Goal: Use online tool/utility: Utilize a website feature to perform a specific function

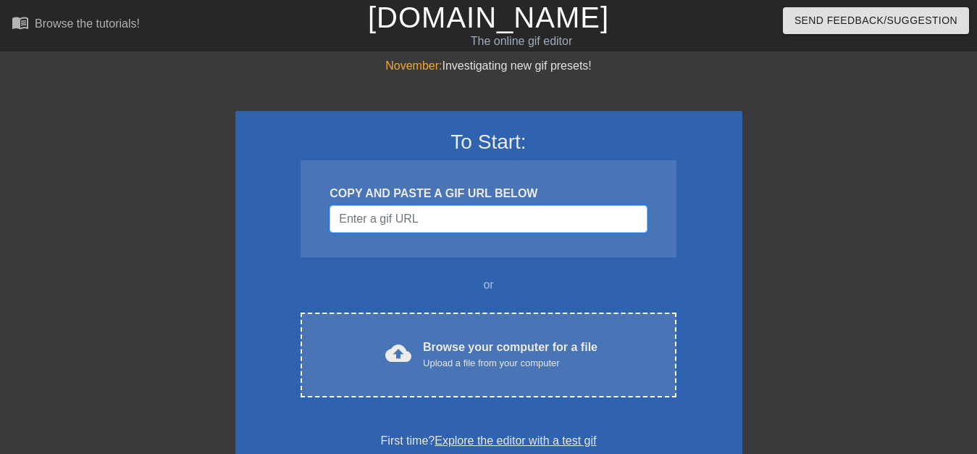
click at [406, 225] on input "Username" at bounding box center [488, 219] width 317 height 28
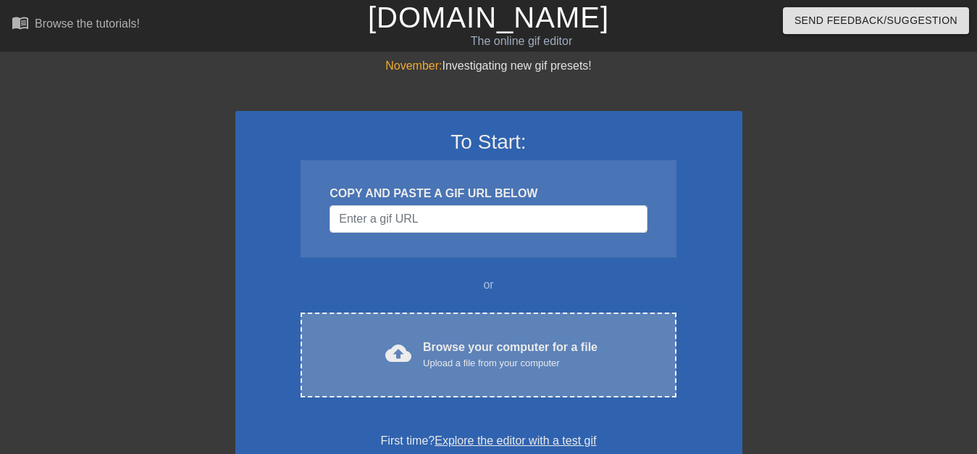
click at [520, 344] on div "Browse your computer for a file Upload a file from your computer" at bounding box center [510, 354] width 175 height 32
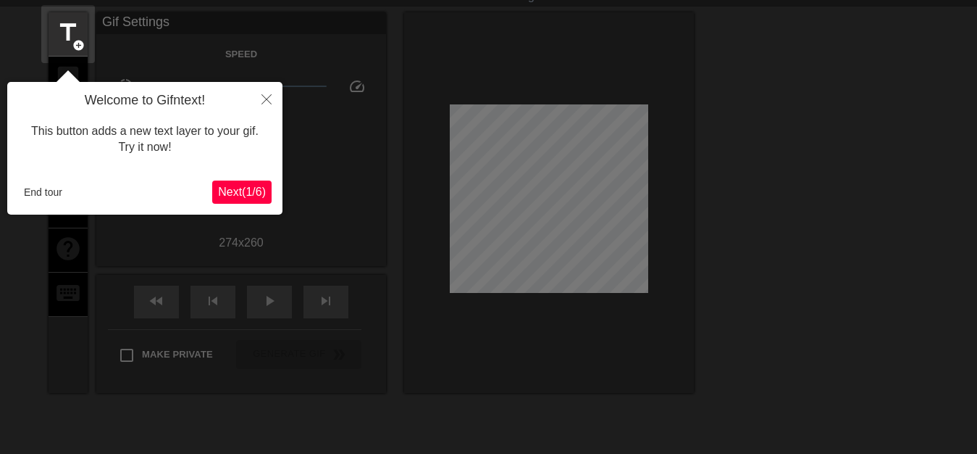
scroll to position [36, 0]
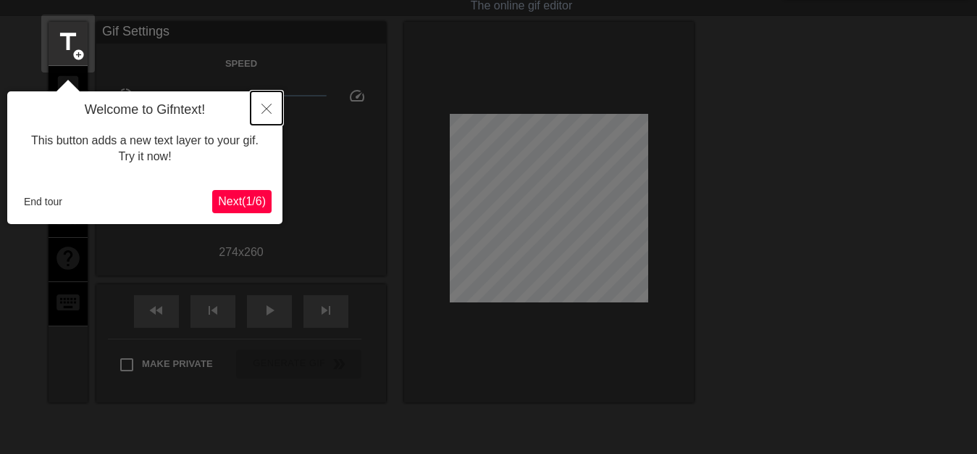
click at [263, 111] on icon "Close" at bounding box center [267, 109] width 10 height 10
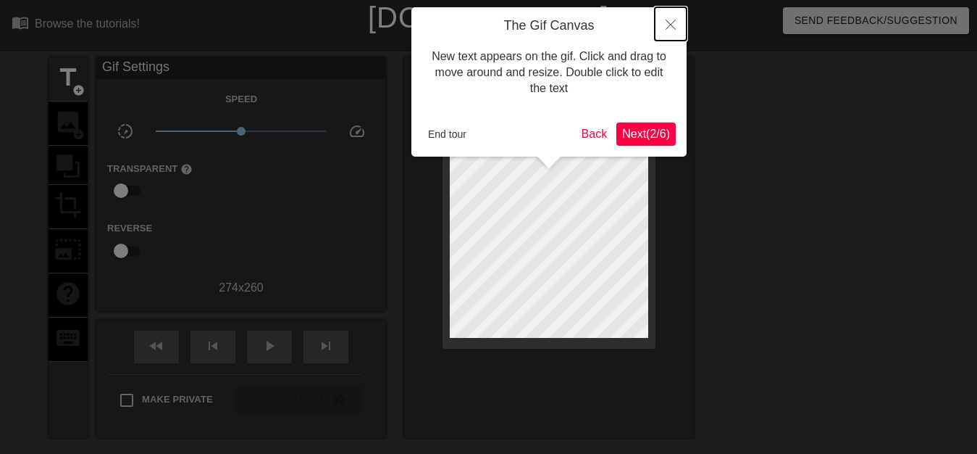
click at [677, 21] on button "Close" at bounding box center [671, 23] width 32 height 33
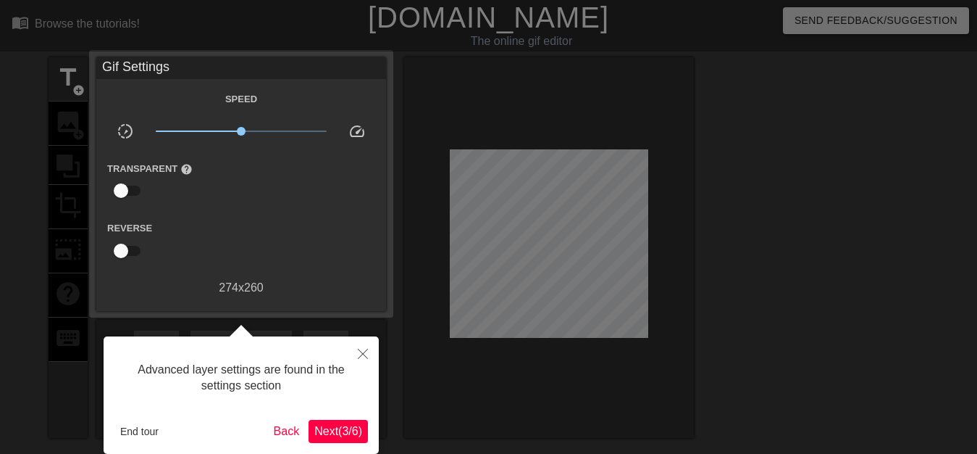
scroll to position [36, 0]
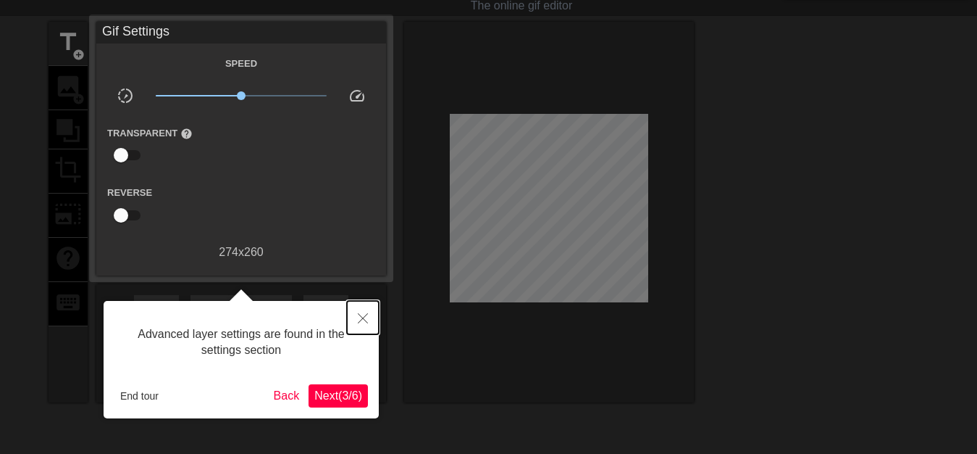
click at [364, 312] on button "Close" at bounding box center [363, 317] width 32 height 33
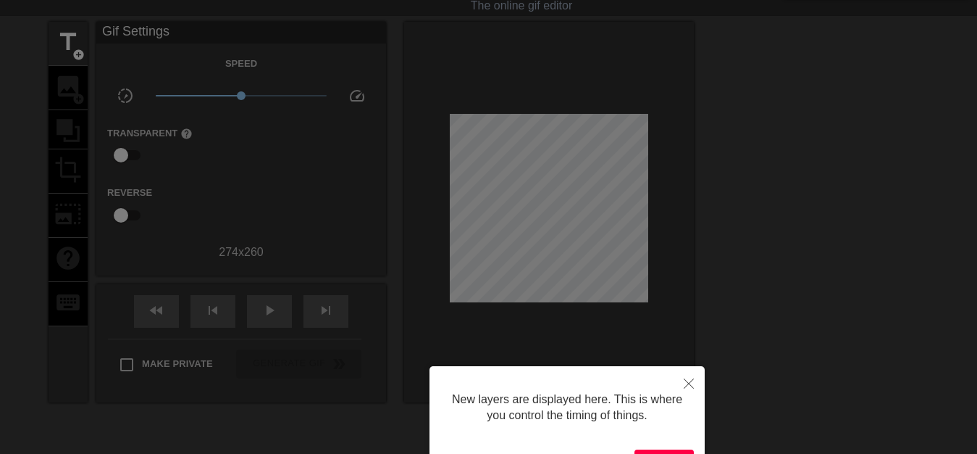
scroll to position [192, 0]
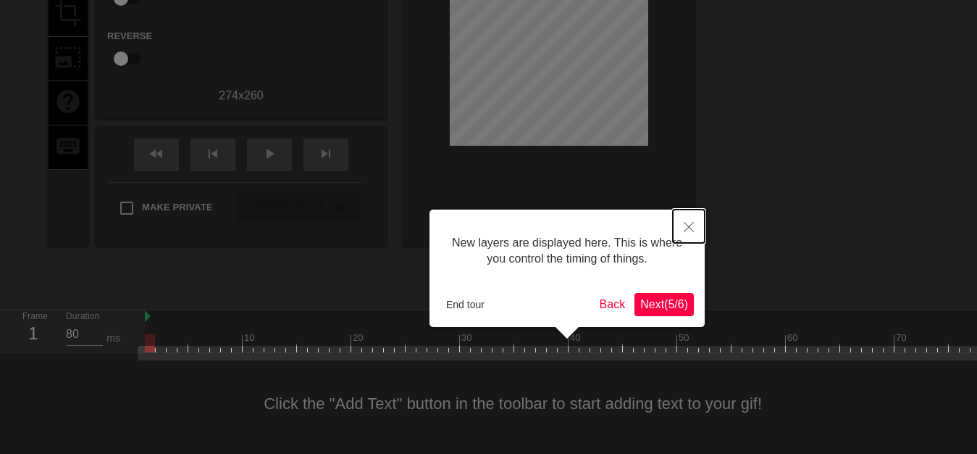
click at [693, 225] on icon "Close" at bounding box center [689, 227] width 10 height 10
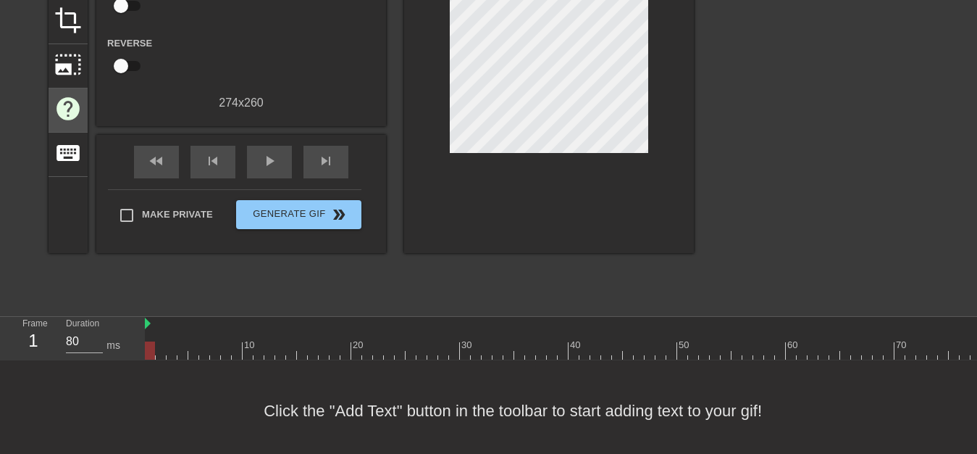
scroll to position [44, 0]
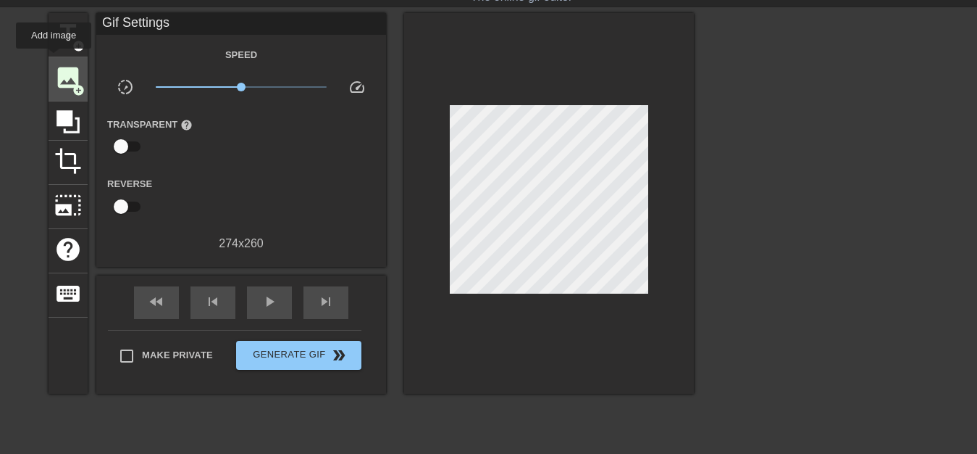
click at [68, 80] on span "image" at bounding box center [68, 78] width 28 height 28
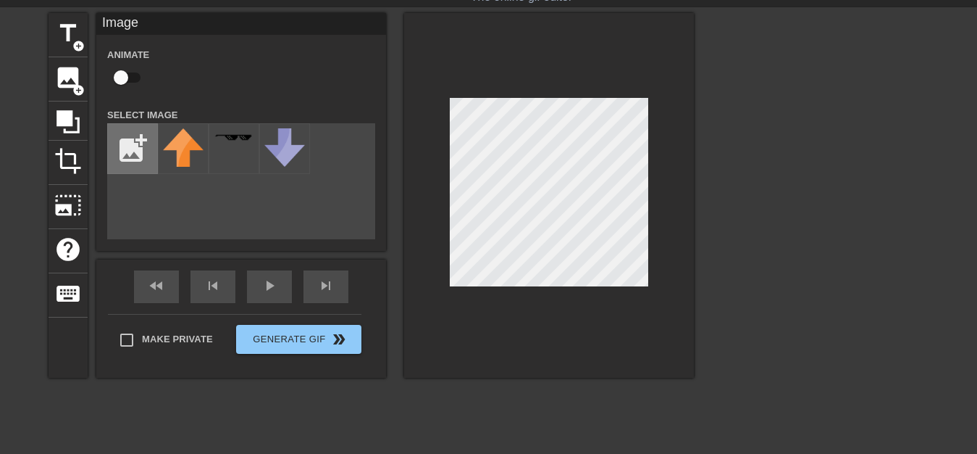
click at [115, 157] on input "file" at bounding box center [132, 148] width 49 height 49
type input "C:\fakepath\[DEMOGRAPHIC_DATA]_Gaga_-_The_Dead_Dance.png"
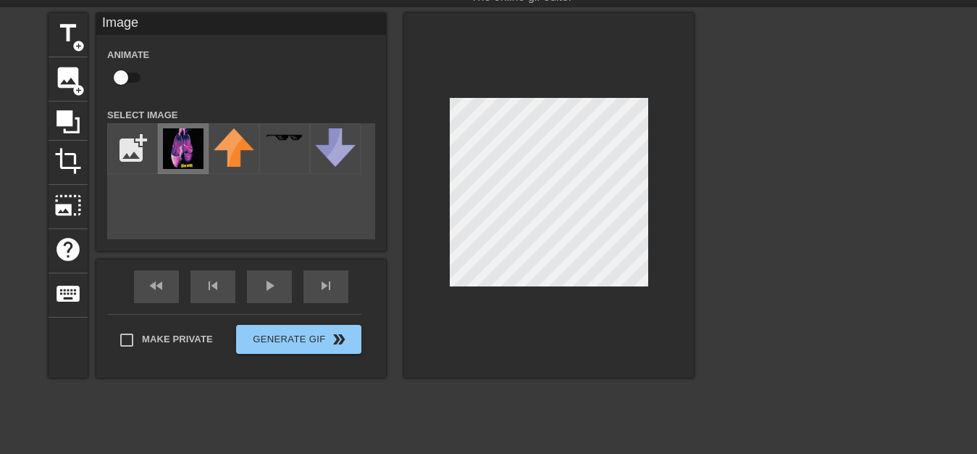
click at [181, 149] on img at bounding box center [183, 148] width 41 height 41
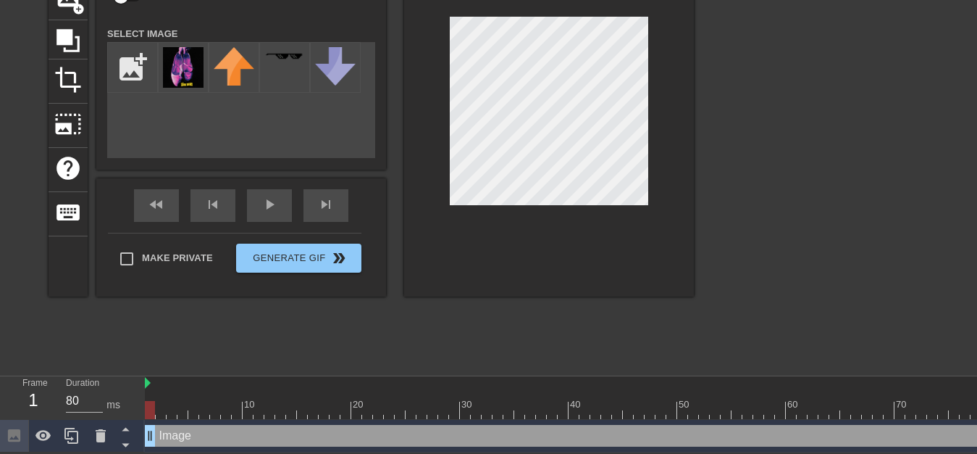
scroll to position [0, 0]
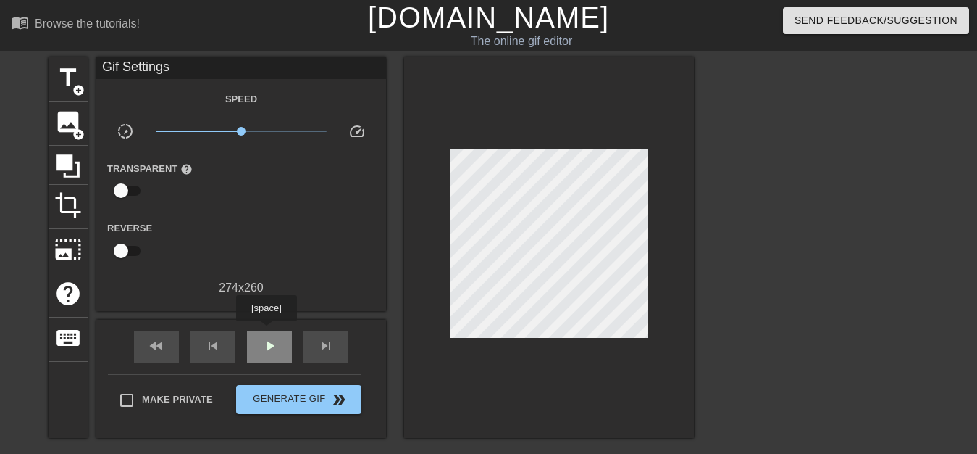
click at [266, 331] on div "play_arrow" at bounding box center [269, 346] width 45 height 33
click at [268, 348] on span "pause" at bounding box center [269, 345] width 17 height 17
click at [280, 330] on div "play_arrow" at bounding box center [269, 346] width 45 height 33
click at [274, 331] on div "pause" at bounding box center [269, 346] width 45 height 33
click at [277, 330] on div "play_arrow" at bounding box center [269, 346] width 45 height 33
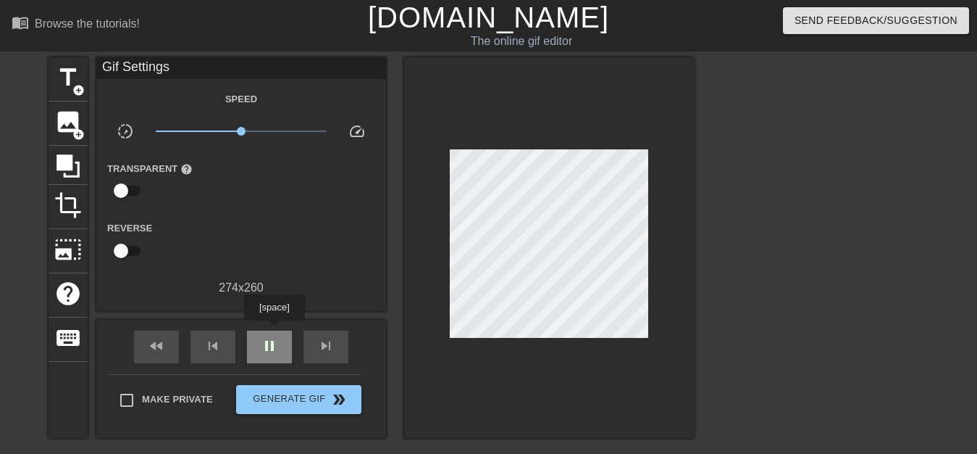
click at [274, 330] on div "pause" at bounding box center [269, 346] width 45 height 33
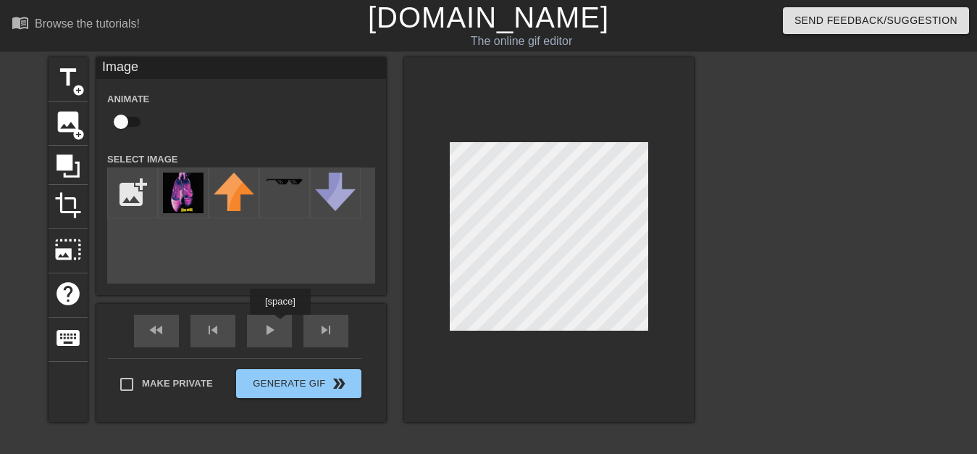
click at [270, 325] on div "fast_rewind skip_previous play_arrow skip_next" at bounding box center [241, 331] width 236 height 54
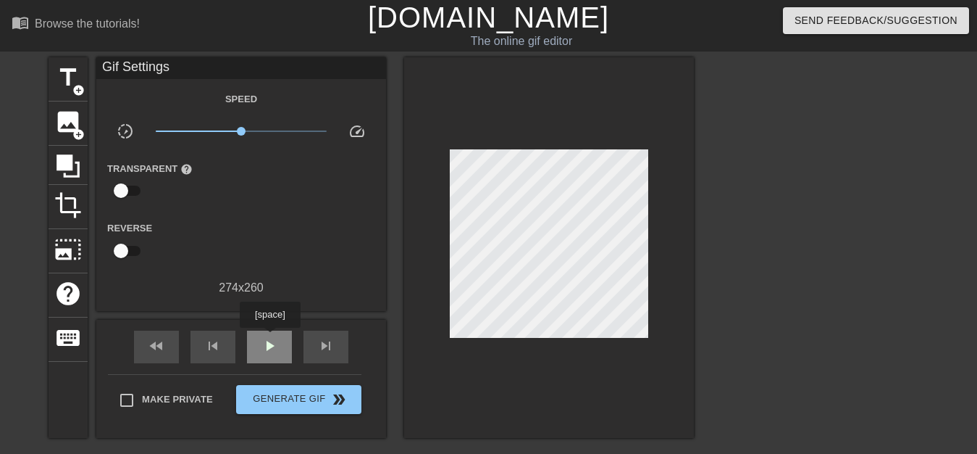
click at [270, 338] on span "play_arrow" at bounding box center [269, 345] width 17 height 17
click at [272, 346] on span "pause" at bounding box center [269, 345] width 17 height 17
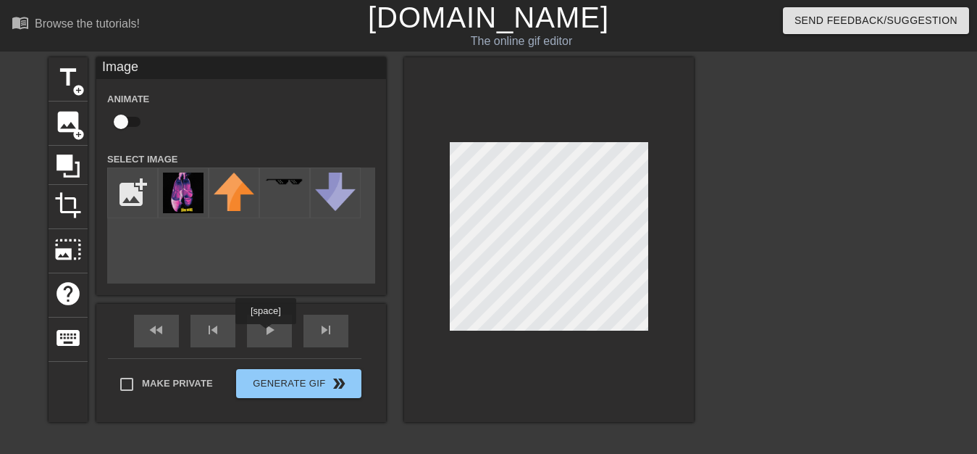
click at [269, 328] on div "fast_rewind skip_previous play_arrow skip_next" at bounding box center [241, 331] width 236 height 54
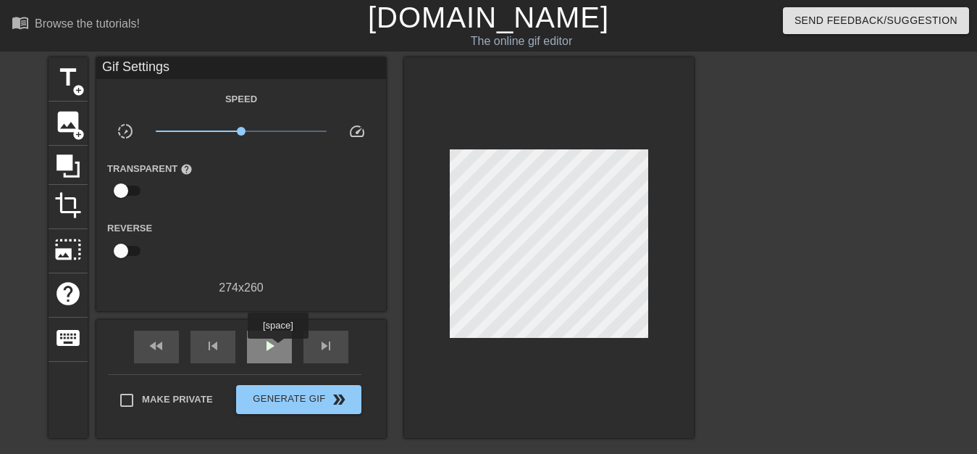
click at [277, 348] on span "play_arrow" at bounding box center [269, 345] width 17 height 17
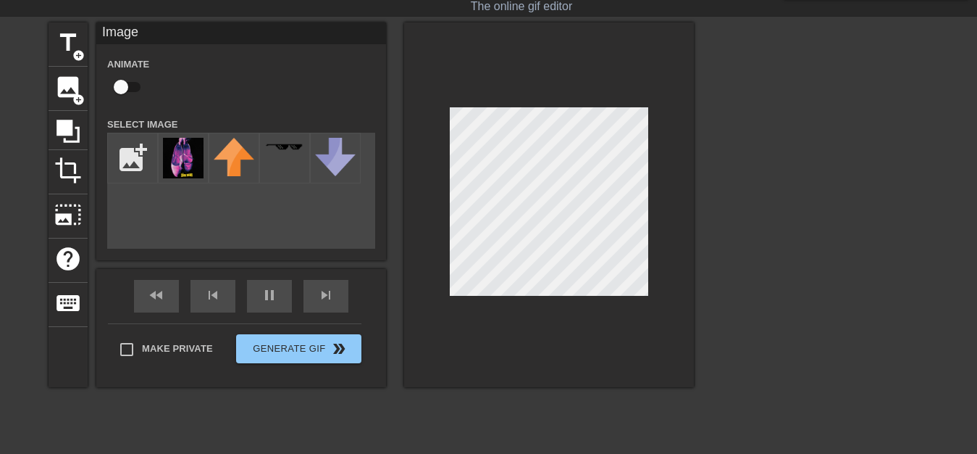
scroll to position [127, 0]
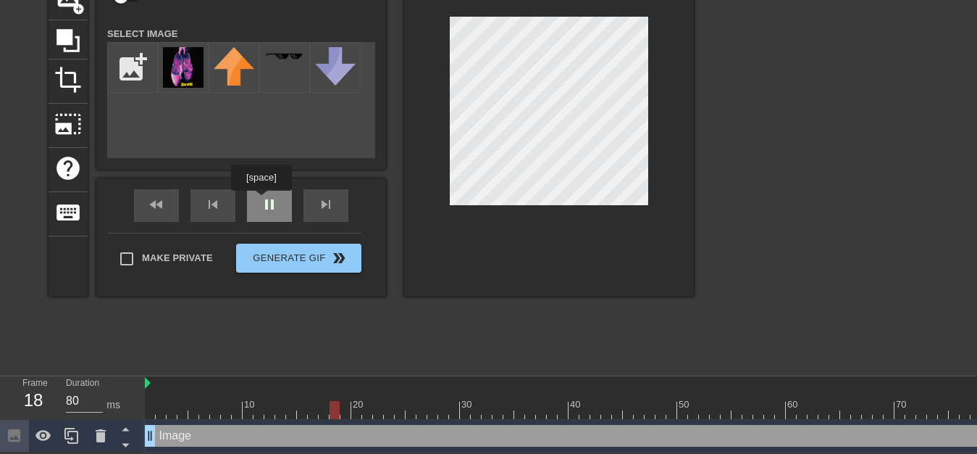
click at [264, 199] on div "fast_rewind skip_previous pause skip_next" at bounding box center [241, 205] width 236 height 54
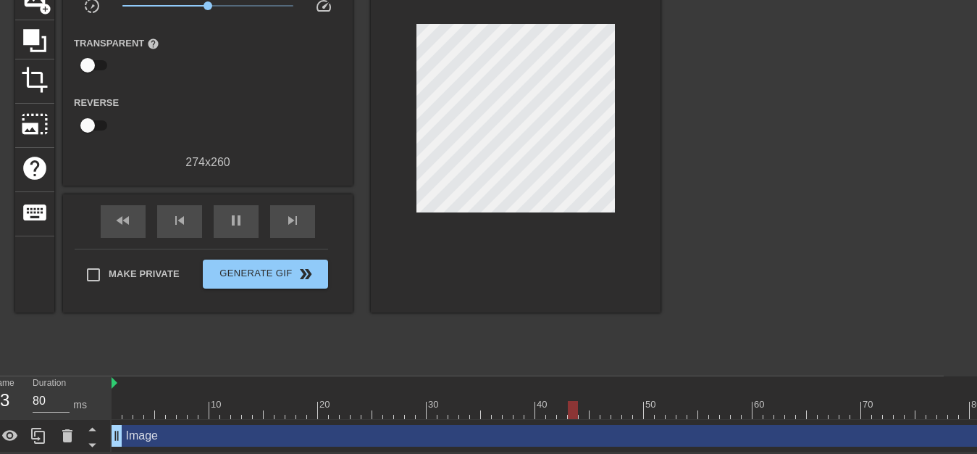
scroll to position [127, 51]
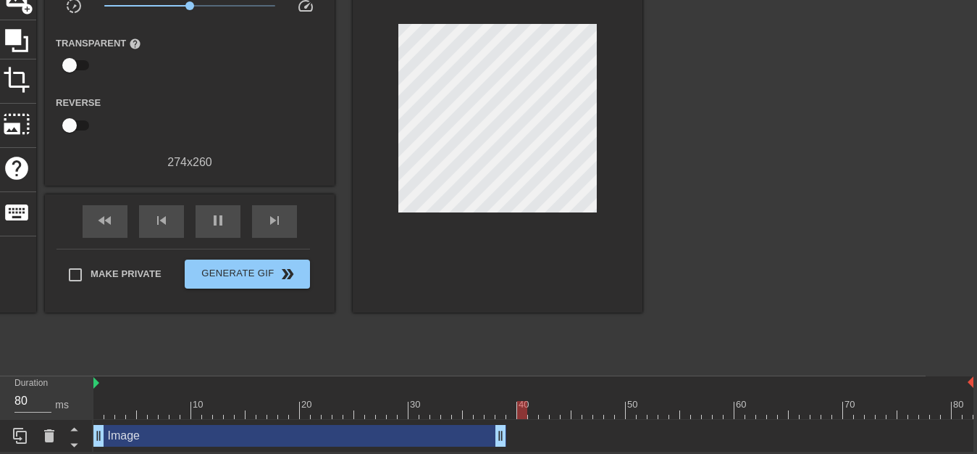
drag, startPoint x: 964, startPoint y: 433, endPoint x: 493, endPoint y: 443, distance: 471.8
click at [493, 443] on div "Image drag_handle drag_handle" at bounding box center [299, 436] width 413 height 22
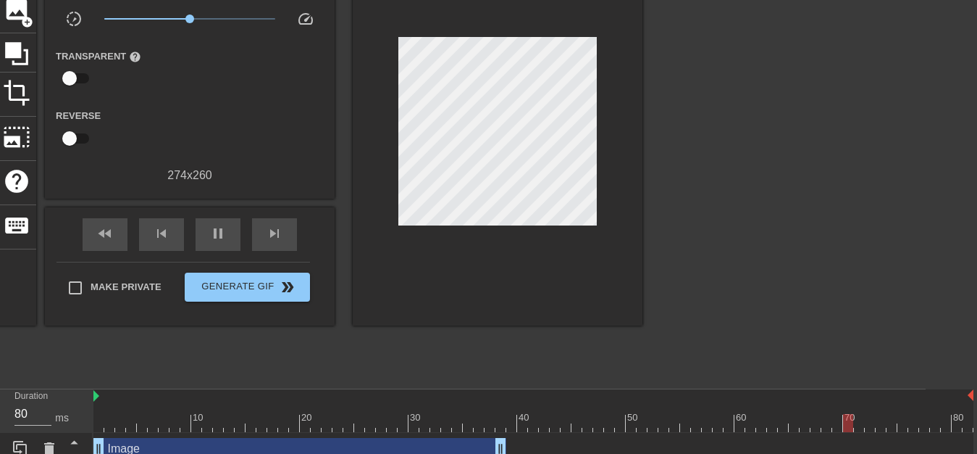
scroll to position [53, 51]
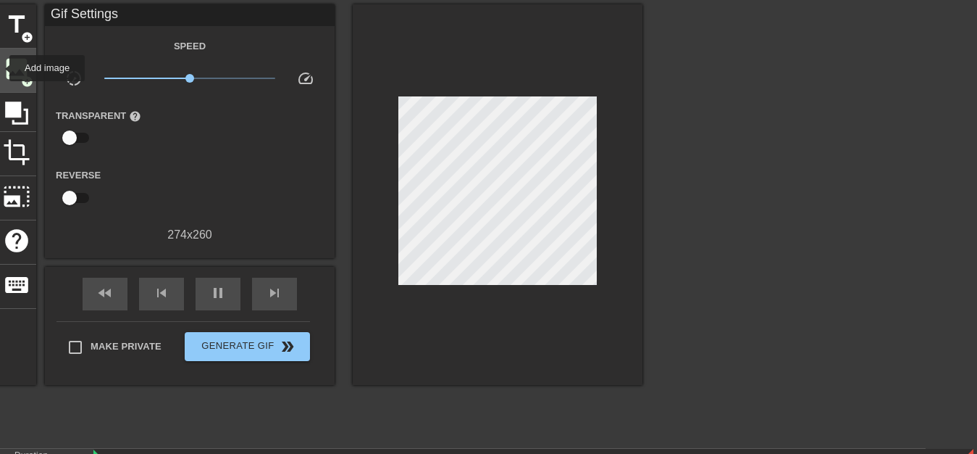
click at [0, 68] on div "image add_circle" at bounding box center [16, 71] width 39 height 44
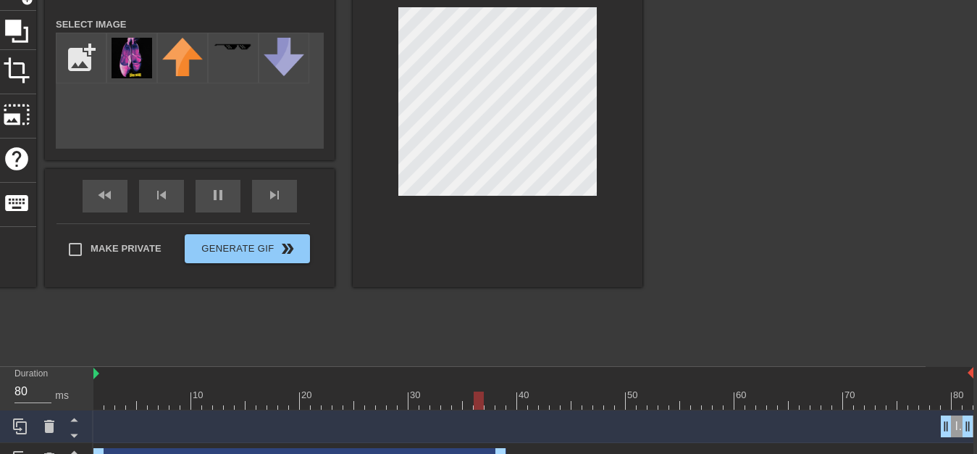
scroll to position [159, 51]
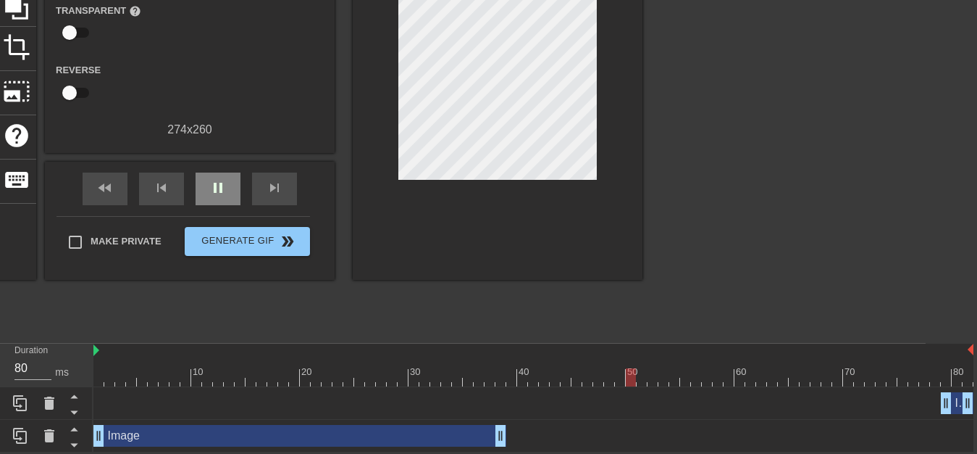
click at [211, 169] on div "fast_rewind skip_previous pause skip_next" at bounding box center [190, 189] width 236 height 54
click at [220, 188] on span "pause" at bounding box center [217, 187] width 17 height 17
click at [545, 377] on div at bounding box center [533, 377] width 880 height 18
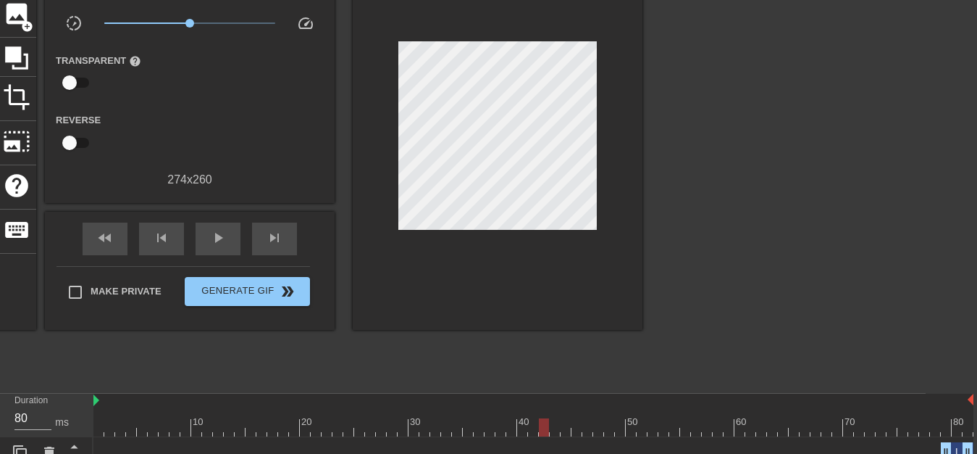
scroll to position [85, 51]
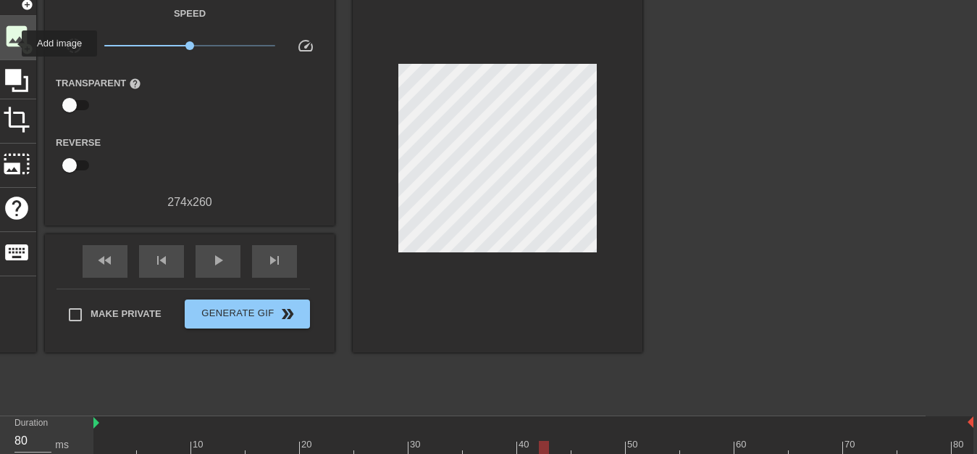
click at [12, 41] on span "image" at bounding box center [17, 36] width 28 height 28
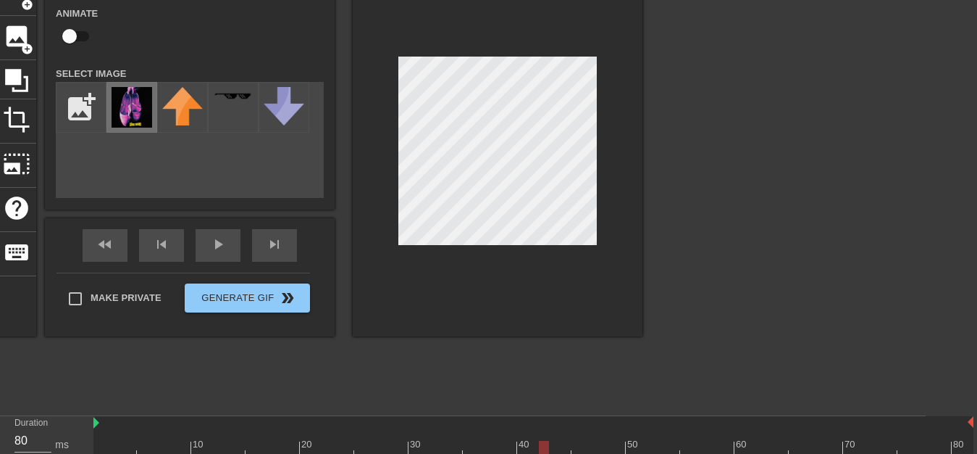
click at [122, 112] on img at bounding box center [132, 107] width 41 height 41
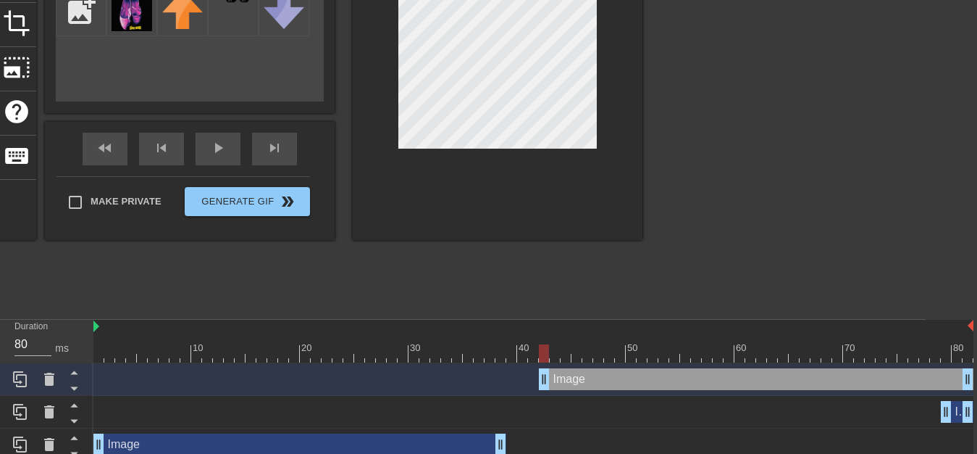
scroll to position [192, 51]
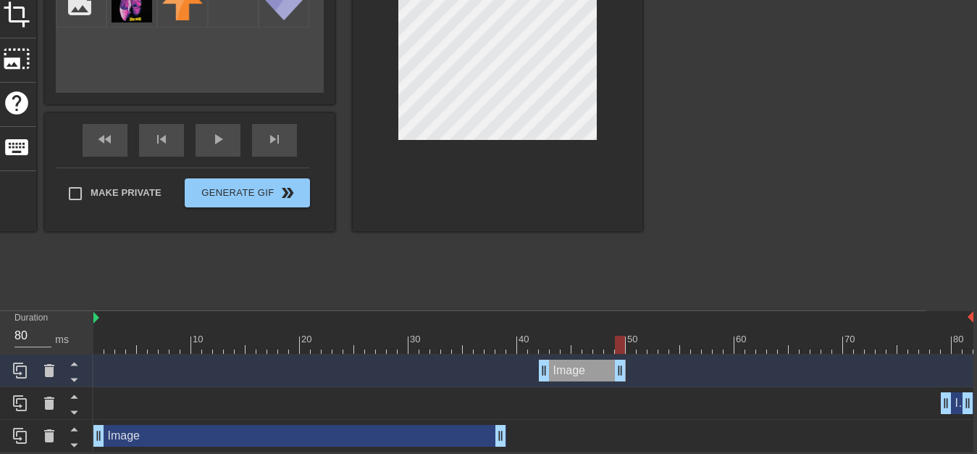
drag, startPoint x: 970, startPoint y: 375, endPoint x: 620, endPoint y: 385, distance: 350.1
click at [620, 385] on div "Image drag_handle drag_handle Image drag_handle drag_handle Image drag_handle d…" at bounding box center [509, 403] width 832 height 98
drag, startPoint x: 582, startPoint y: 366, endPoint x: 548, endPoint y: 369, distance: 33.5
click at [548, 369] on div "Image drag_handle drag_handle" at bounding box center [549, 370] width 87 height 22
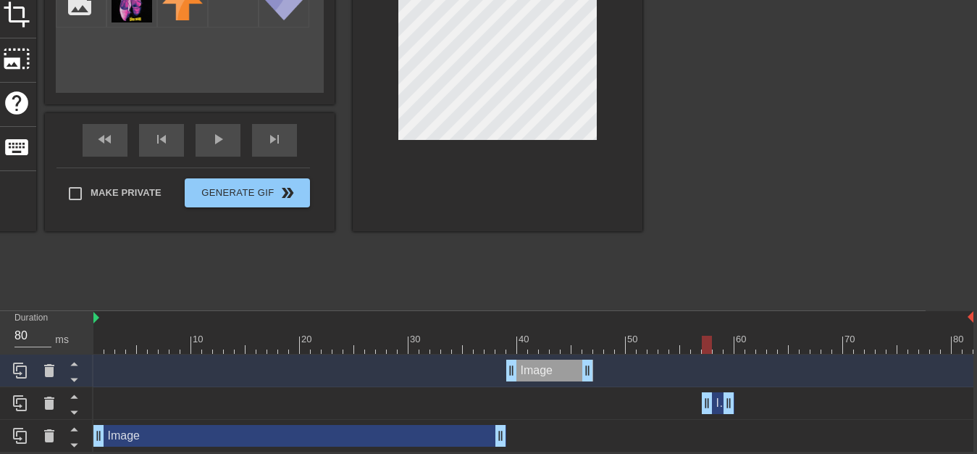
drag, startPoint x: 943, startPoint y: 401, endPoint x: 717, endPoint y: 409, distance: 226.2
click at [717, 409] on div "Image drag_handle drag_handle" at bounding box center [718, 403] width 33 height 22
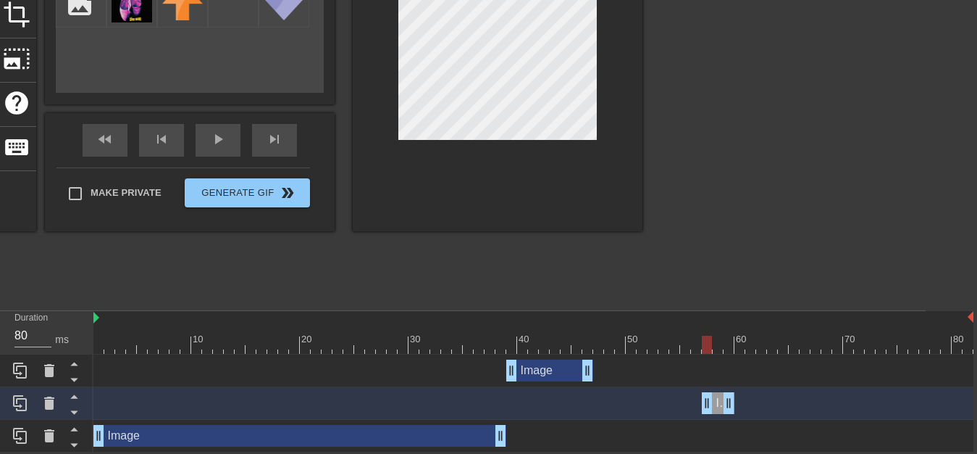
click at [718, 410] on div "Image drag_handle drag_handle" at bounding box center [718, 403] width 33 height 22
click at [35, 398] on div at bounding box center [49, 403] width 29 height 32
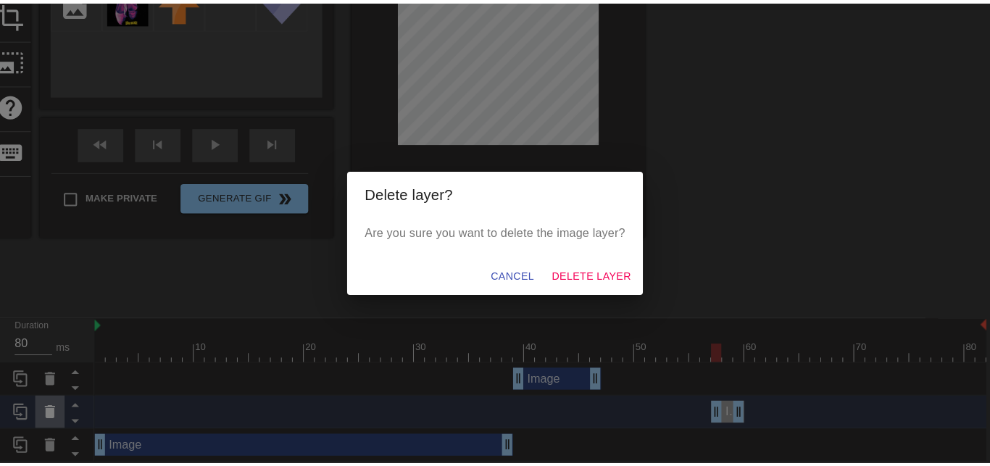
scroll to position [180, 39]
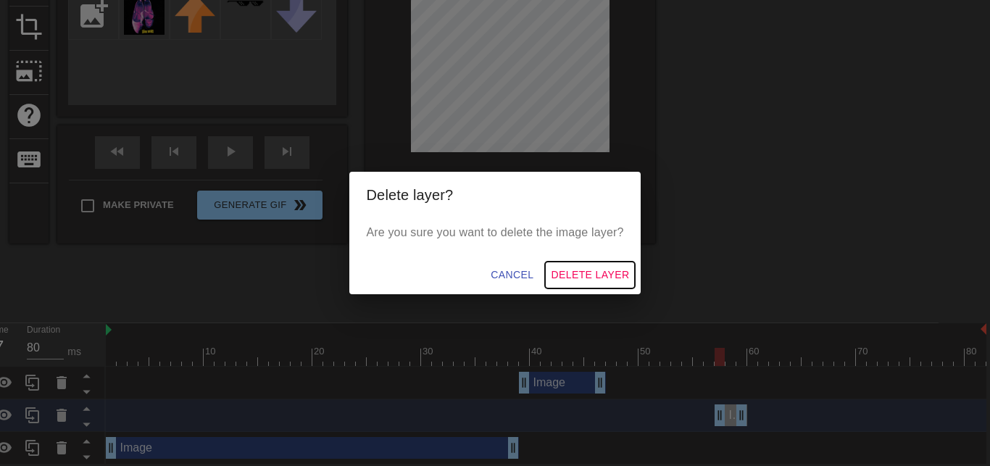
click at [576, 277] on span "Delete Layer" at bounding box center [590, 275] width 78 height 18
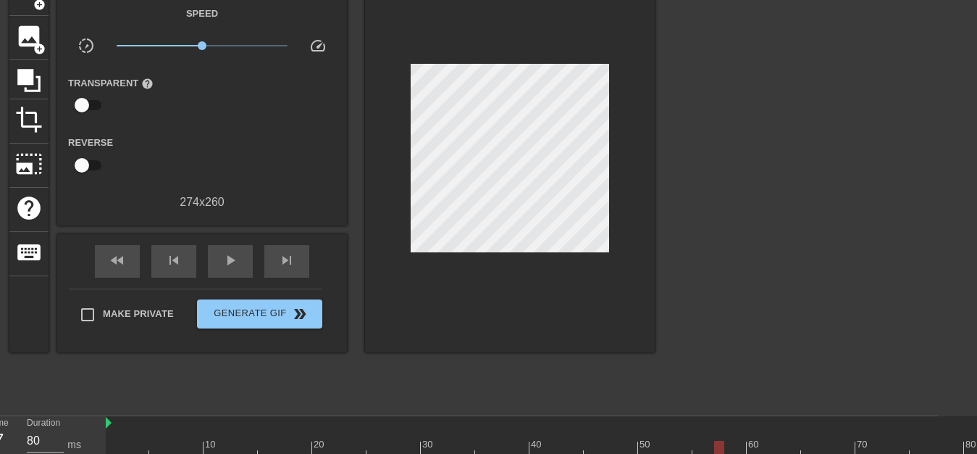
scroll to position [159, 39]
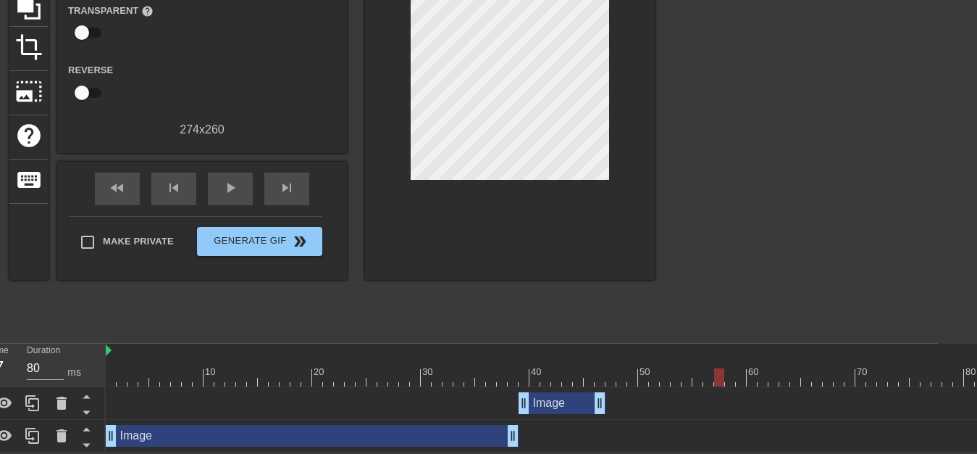
click at [613, 400] on div "Image drag_handle drag_handle" at bounding box center [546, 403] width 880 height 22
click at [233, 185] on span "play_arrow" at bounding box center [230, 187] width 17 height 17
click at [233, 185] on span "pause" at bounding box center [230, 187] width 17 height 17
drag, startPoint x: 806, startPoint y: 374, endPoint x: 614, endPoint y: 383, distance: 192.9
click at [614, 383] on div at bounding box center [611, 377] width 10 height 18
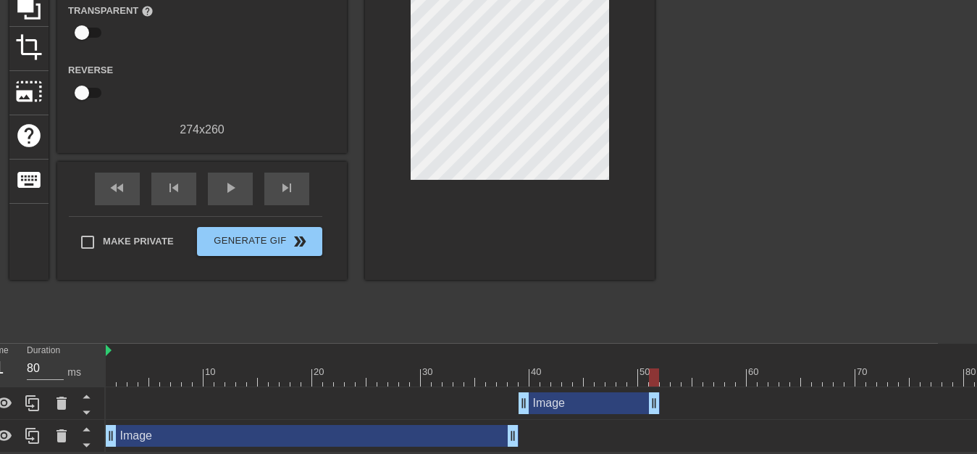
drag, startPoint x: 601, startPoint y: 401, endPoint x: 659, endPoint y: 409, distance: 59.2
click at [659, 409] on div "Image drag_handle drag_handle" at bounding box center [589, 403] width 141 height 22
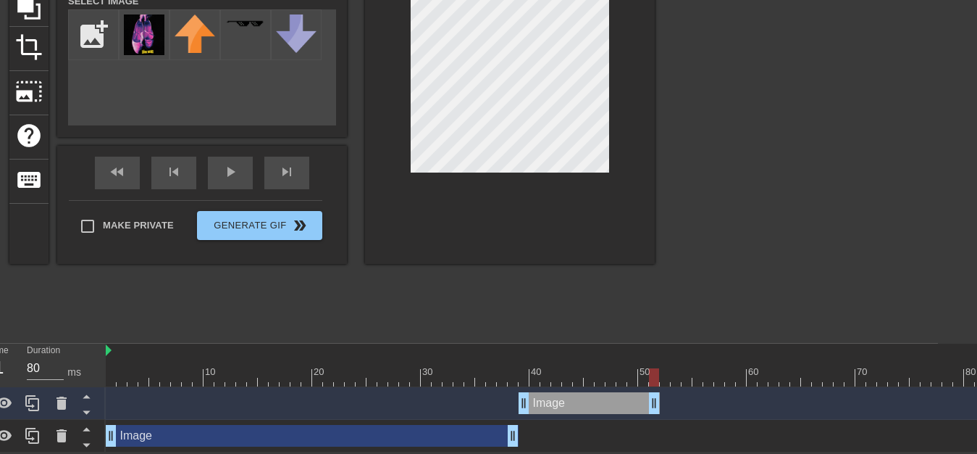
click at [687, 348] on div at bounding box center [546, 350] width 880 height 14
click at [660, 372] on div at bounding box center [665, 377] width 10 height 18
click at [622, 311] on div "title add_circle image add_circle crop photo_size_select_large help keyboard Im…" at bounding box center [332, 116] width 646 height 435
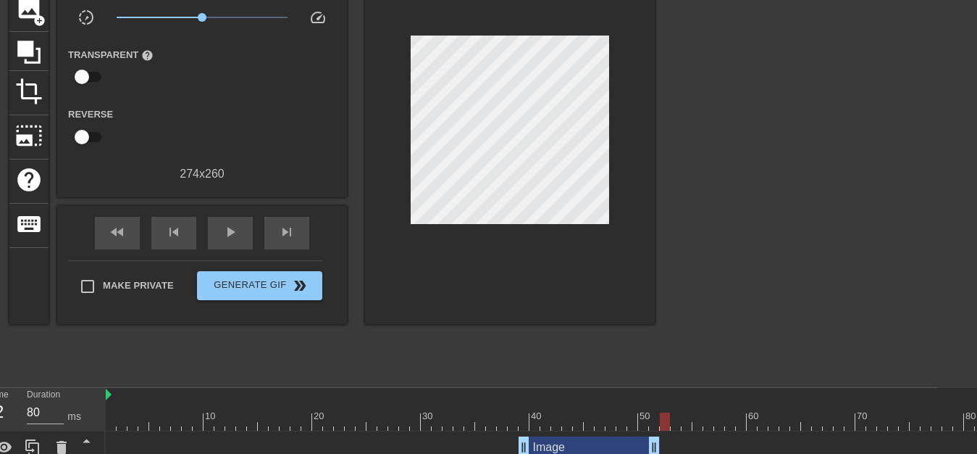
scroll to position [85, 39]
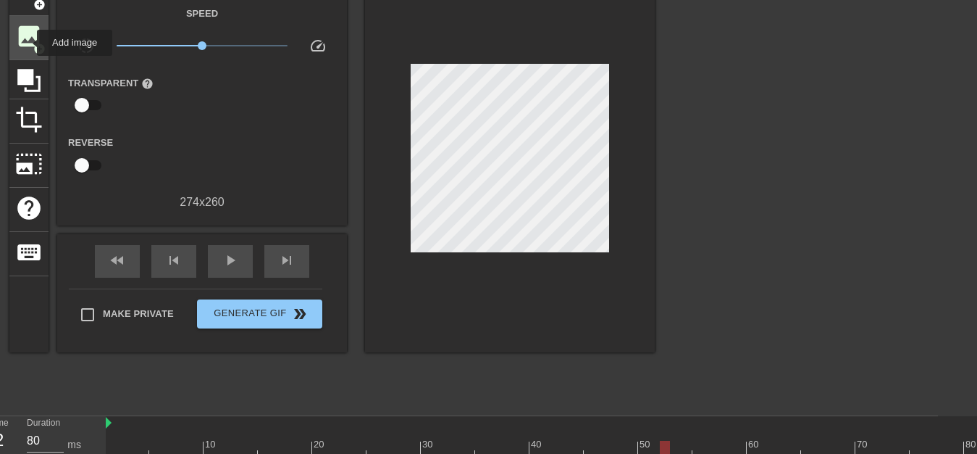
click at [28, 43] on span "image" at bounding box center [29, 36] width 28 height 28
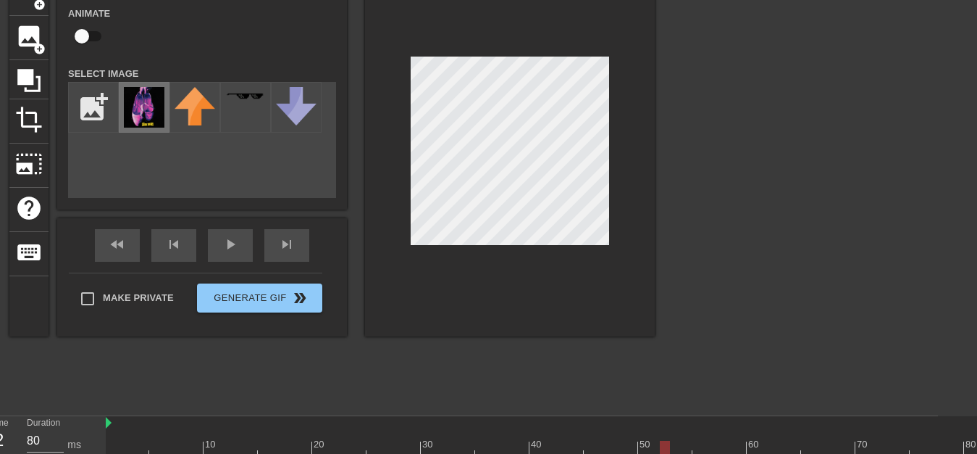
click at [145, 122] on img at bounding box center [144, 107] width 41 height 41
click at [229, 249] on div "play_arrow" at bounding box center [230, 245] width 45 height 33
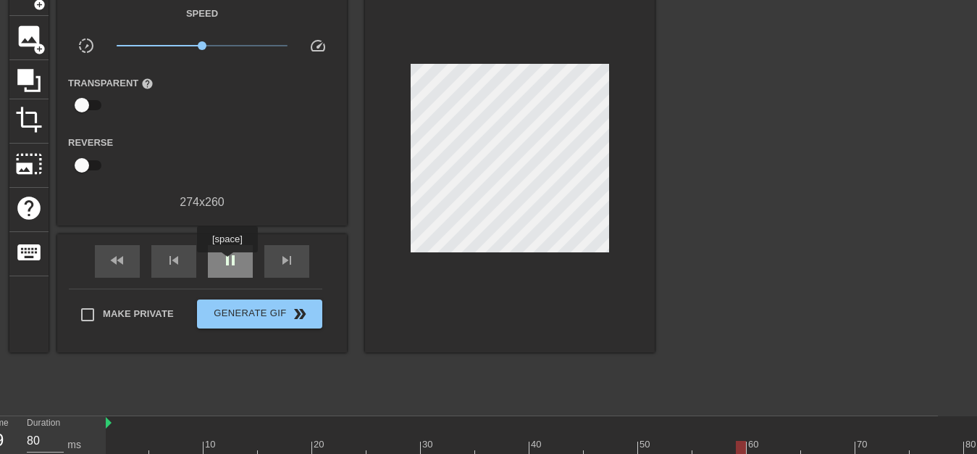
click at [227, 262] on span "pause" at bounding box center [230, 259] width 17 height 17
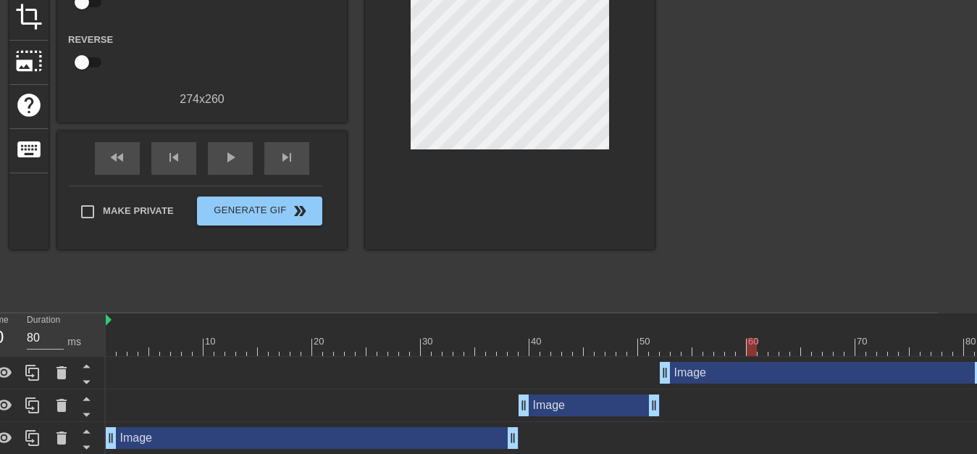
scroll to position [192, 39]
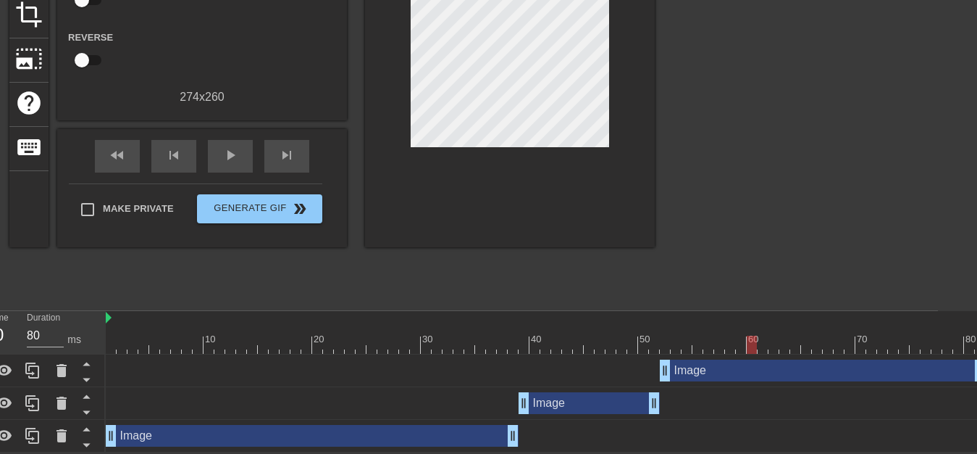
click at [724, 371] on div "Image drag_handle drag_handle" at bounding box center [823, 370] width 326 height 22
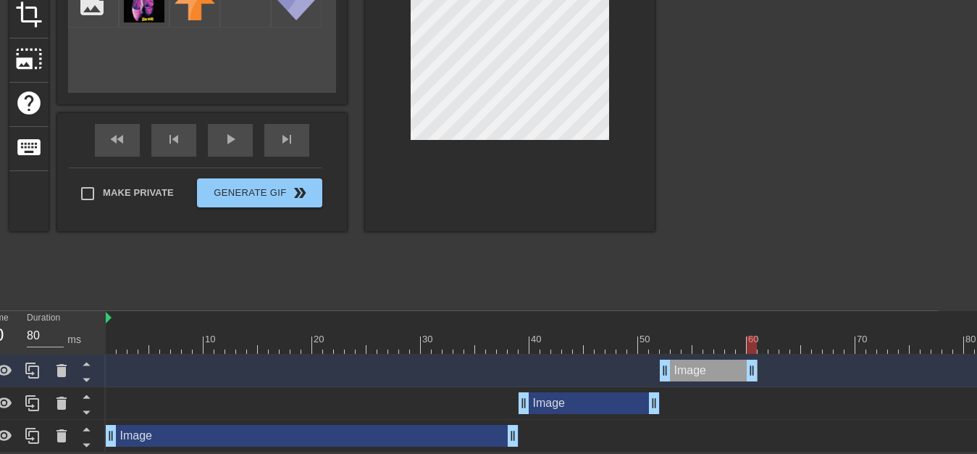
drag, startPoint x: 975, startPoint y: 368, endPoint x: 751, endPoint y: 364, distance: 223.9
click at [751, 364] on div "Image drag_handle drag_handle" at bounding box center [709, 370] width 98 height 22
click at [749, 154] on div at bounding box center [780, 84] width 217 height 435
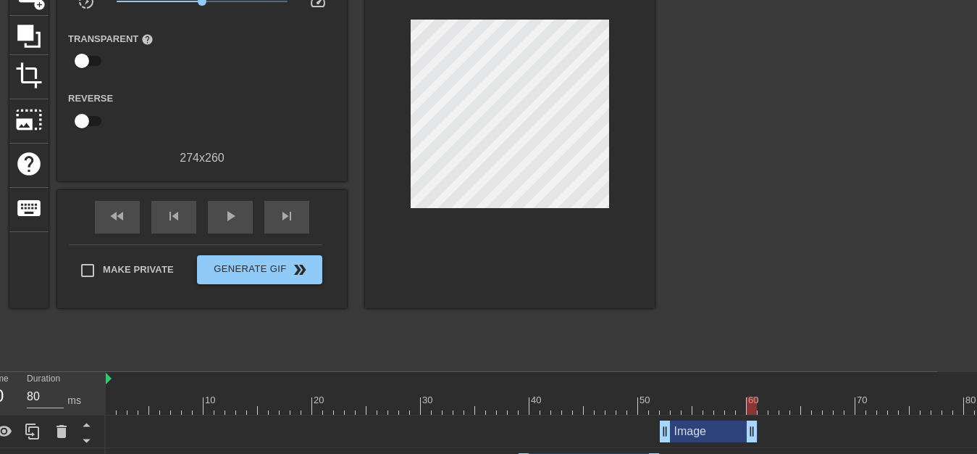
scroll to position [118, 39]
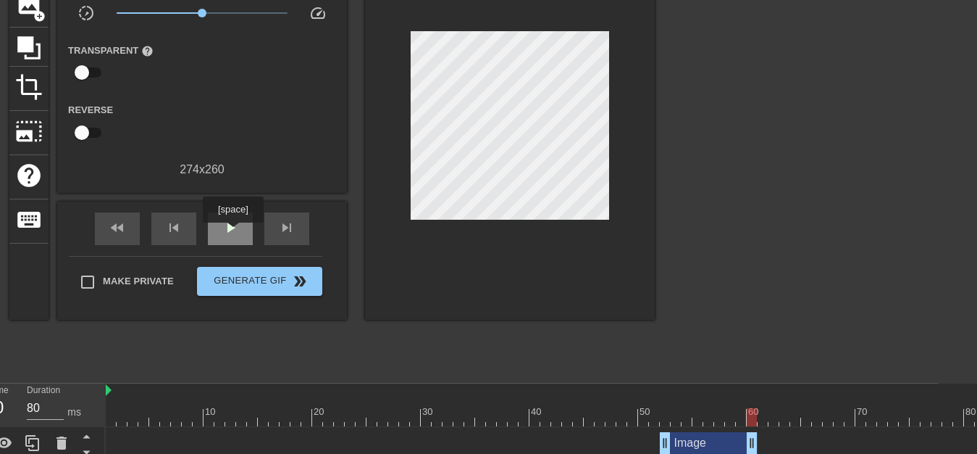
click at [233, 233] on span "play_arrow" at bounding box center [230, 227] width 17 height 17
click at [233, 233] on span "pause" at bounding box center [230, 227] width 17 height 17
click at [16, 9] on span "image" at bounding box center [29, 4] width 28 height 28
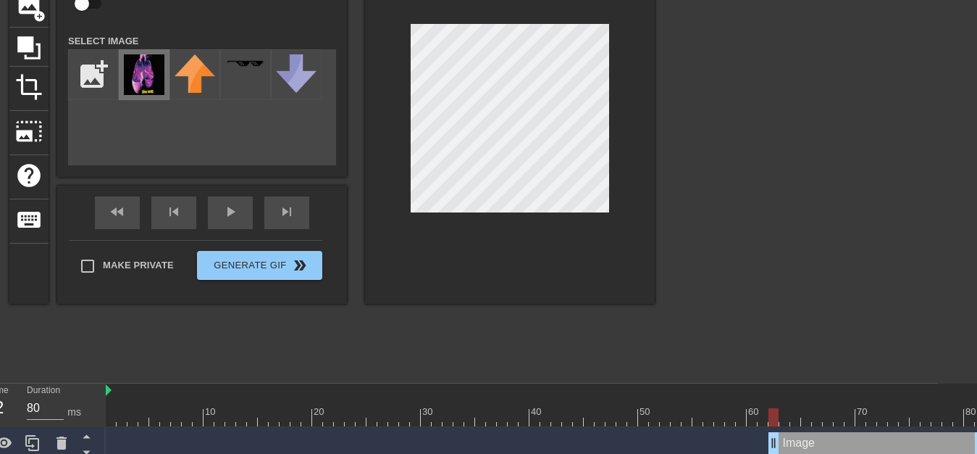
click at [135, 83] on img at bounding box center [144, 74] width 41 height 41
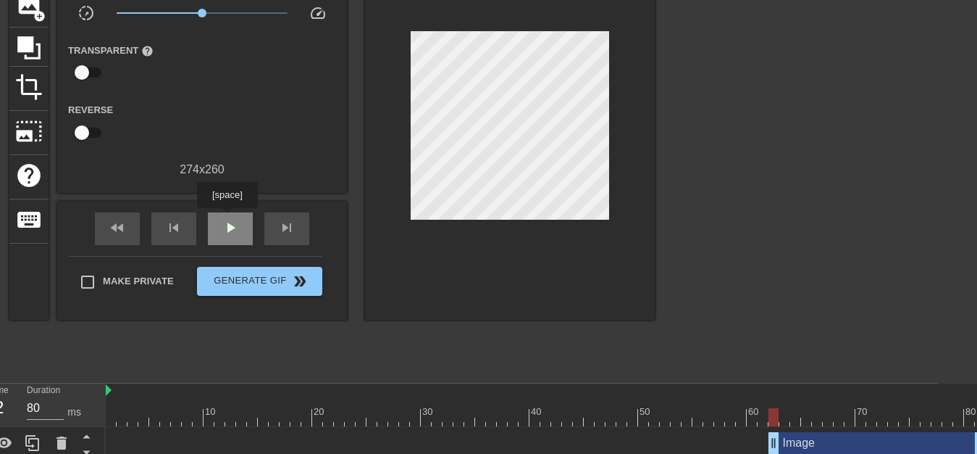
click at [227, 219] on span "play_arrow" at bounding box center [230, 227] width 17 height 17
click at [227, 219] on span "pause" at bounding box center [230, 227] width 17 height 17
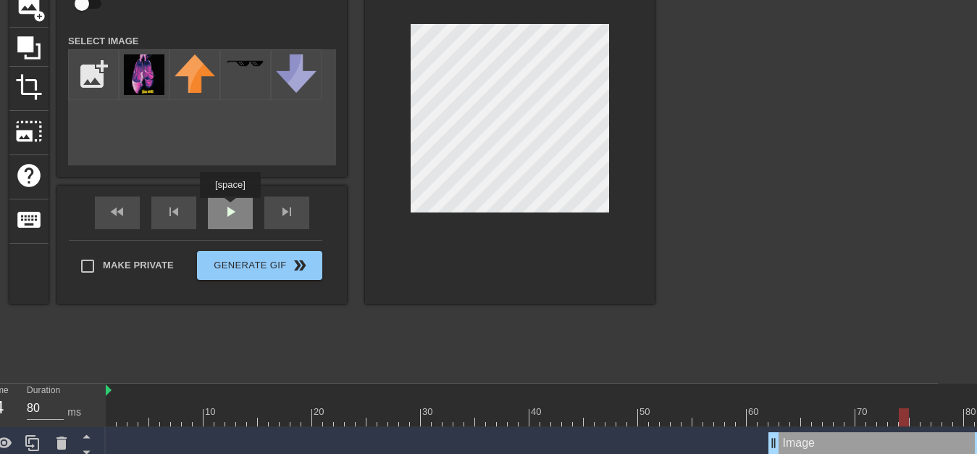
click at [230, 208] on div "fast_rewind skip_previous play_arrow skip_next" at bounding box center [202, 212] width 236 height 54
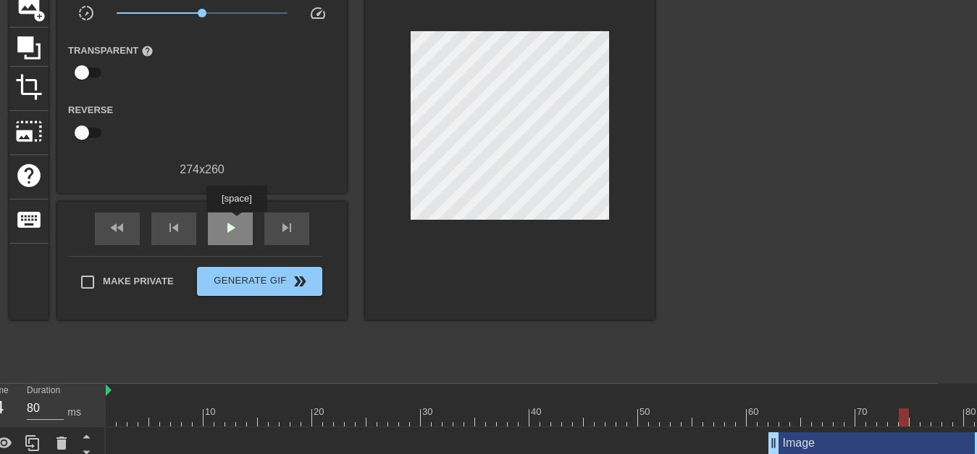
click at [236, 224] on span "play_arrow" at bounding box center [230, 227] width 17 height 17
click at [235, 225] on span "pause" at bounding box center [230, 227] width 17 height 17
click at [235, 225] on span "play_arrow" at bounding box center [230, 227] width 17 height 17
click at [235, 225] on span "pause" at bounding box center [230, 227] width 17 height 17
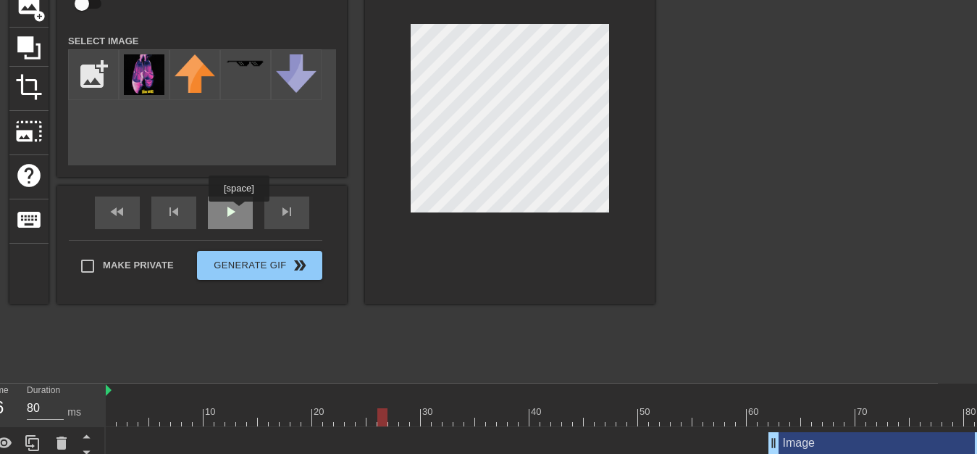
click at [229, 214] on div "play_arrow" at bounding box center [230, 212] width 45 height 33
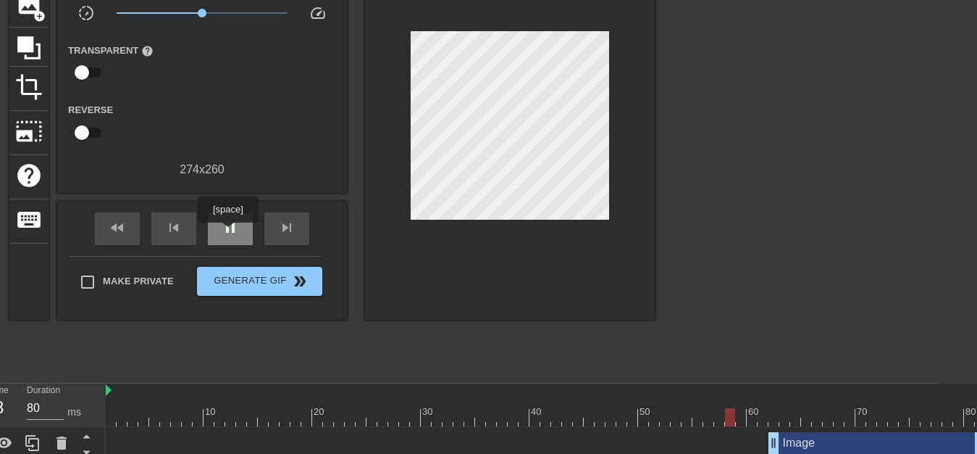
click at [227, 233] on span "pause" at bounding box center [230, 227] width 17 height 17
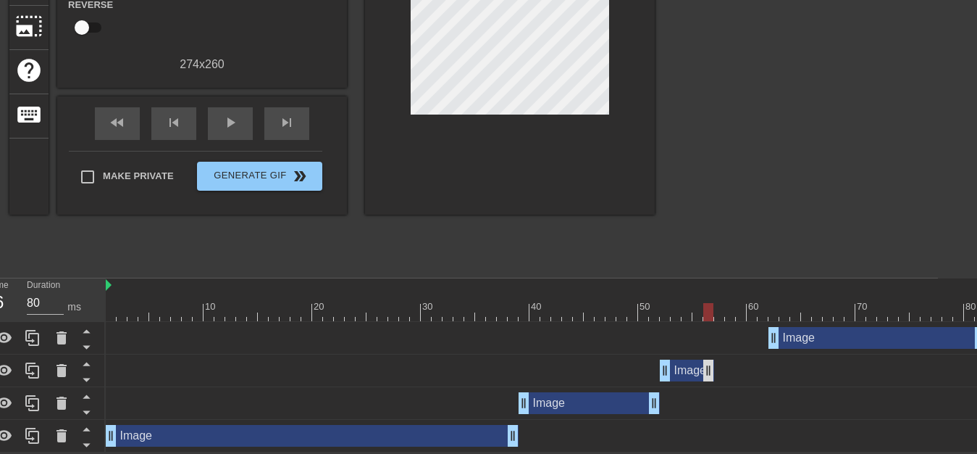
drag, startPoint x: 751, startPoint y: 370, endPoint x: 706, endPoint y: 364, distance: 45.4
click at [707, 364] on div "Image drag_handle drag_handle" at bounding box center [687, 370] width 54 height 22
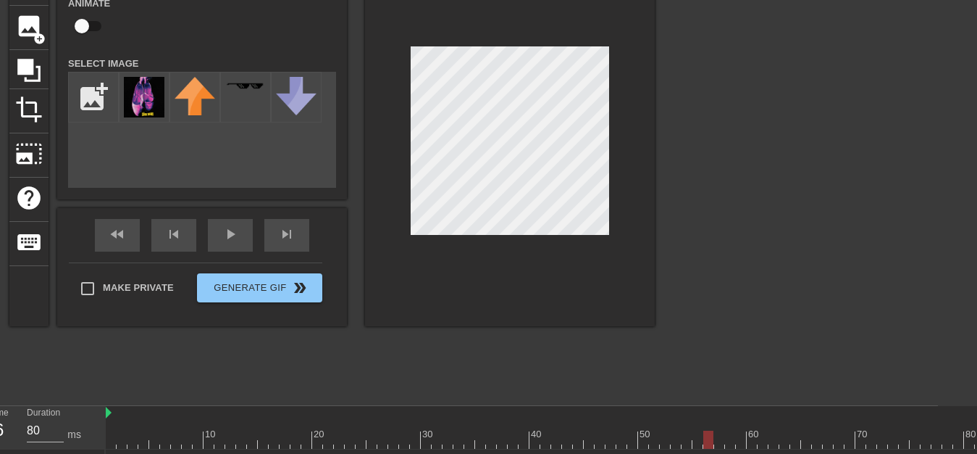
scroll to position [77, 39]
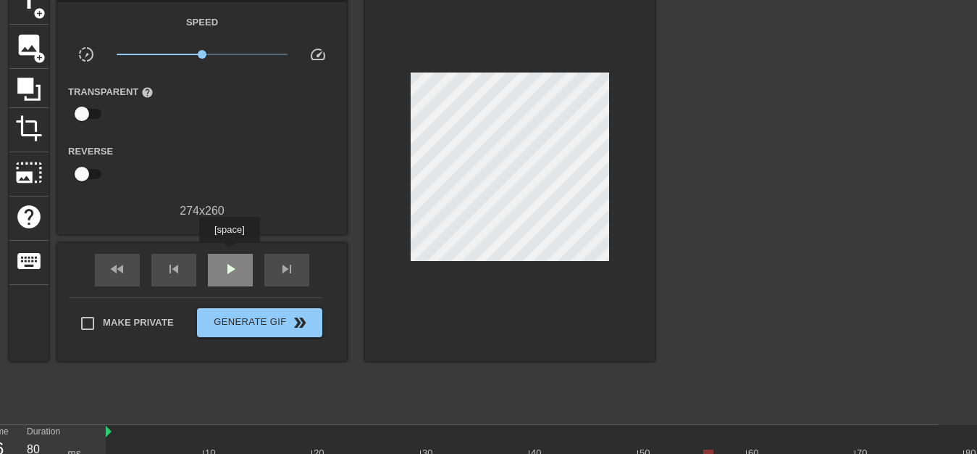
click at [229, 254] on div "play_arrow" at bounding box center [230, 270] width 45 height 33
click at [229, 254] on div "pause" at bounding box center [230, 270] width 45 height 33
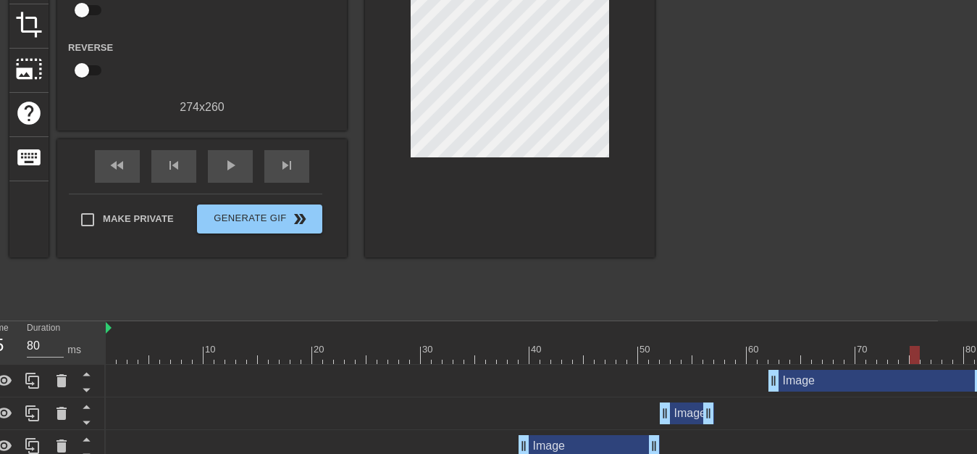
scroll to position [225, 39]
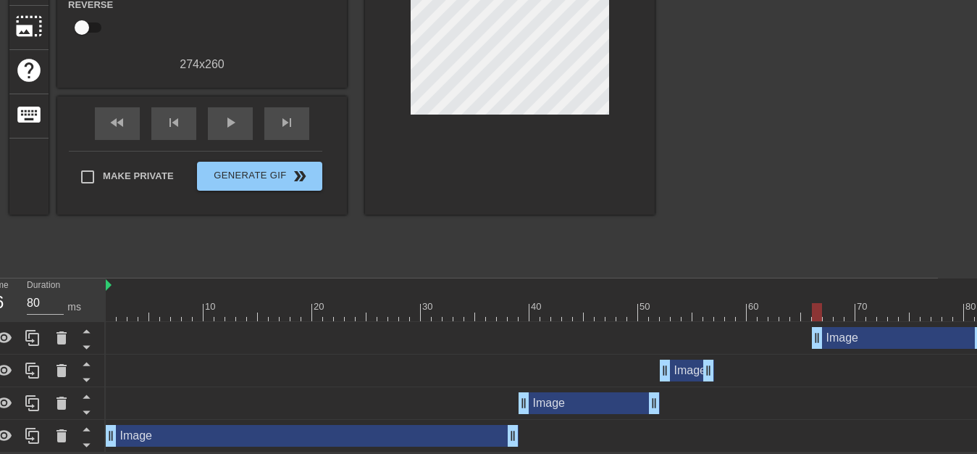
drag, startPoint x: 773, startPoint y: 337, endPoint x: 821, endPoint y: 343, distance: 48.2
click at [821, 343] on div "Image drag_handle drag_handle" at bounding box center [899, 338] width 174 height 22
click at [758, 187] on div at bounding box center [780, 51] width 217 height 435
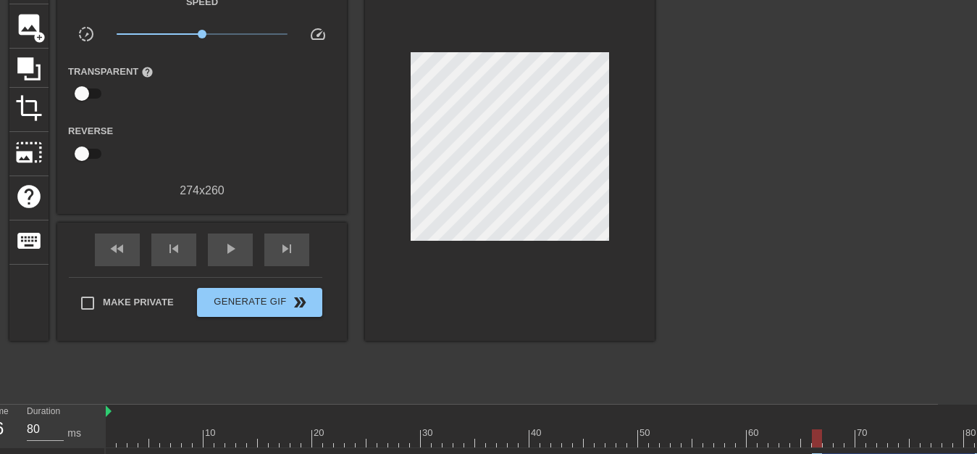
scroll to position [77, 39]
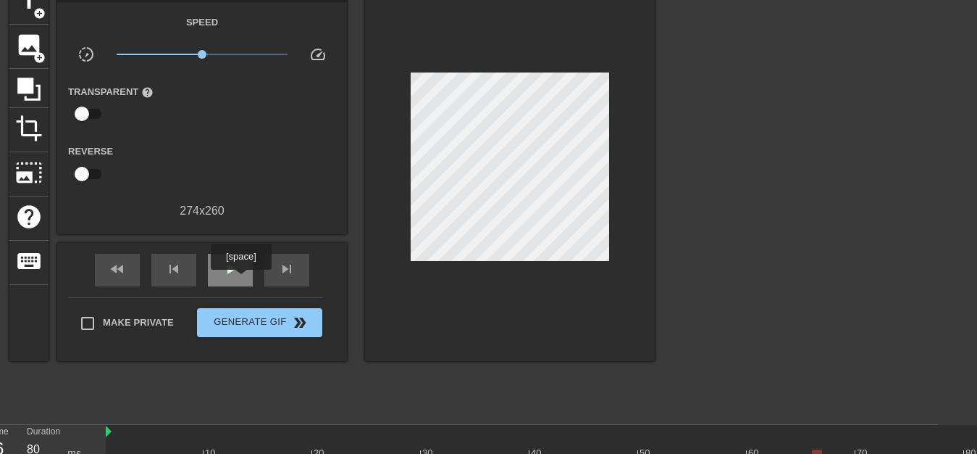
click at [231, 255] on div "play_arrow" at bounding box center [230, 270] width 45 height 33
click at [230, 258] on div "pause" at bounding box center [230, 270] width 45 height 33
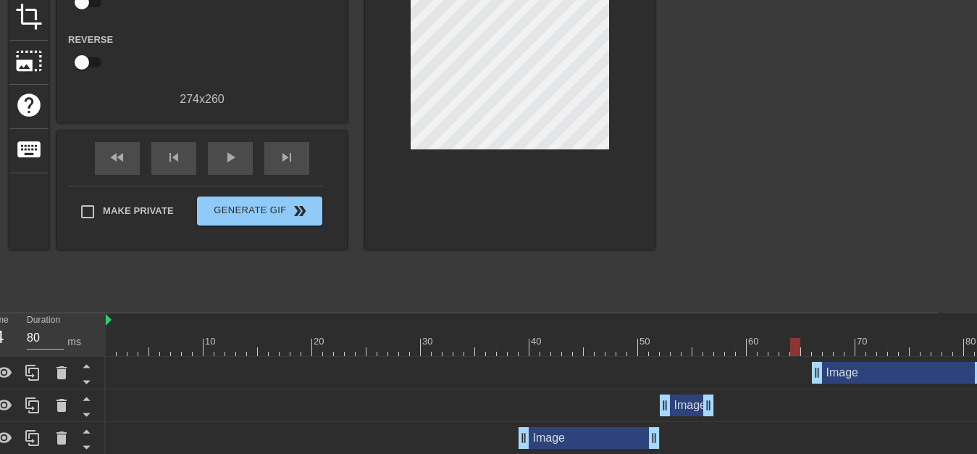
scroll to position [225, 39]
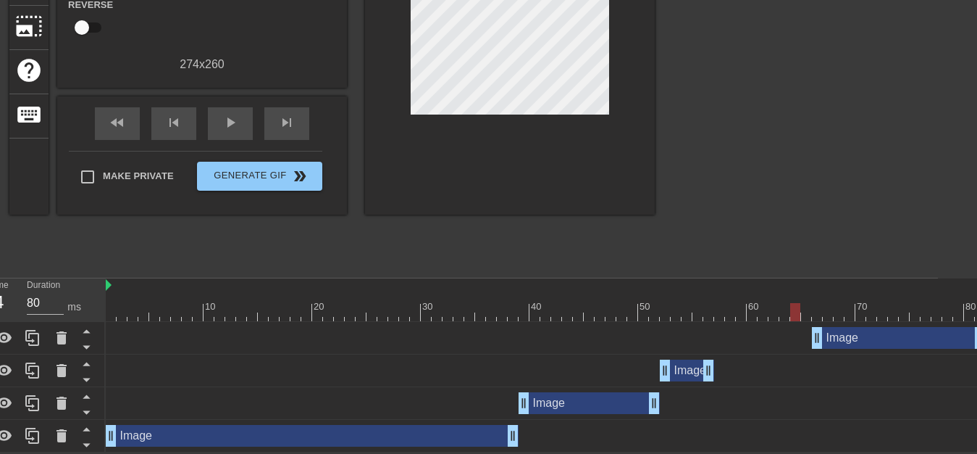
click at [685, 372] on div "Image drag_handle drag_handle" at bounding box center [687, 370] width 54 height 22
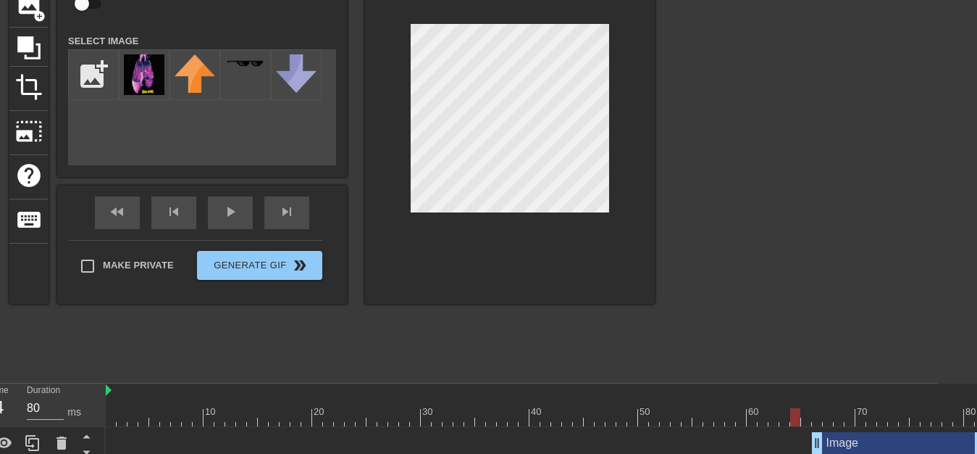
scroll to position [151, 39]
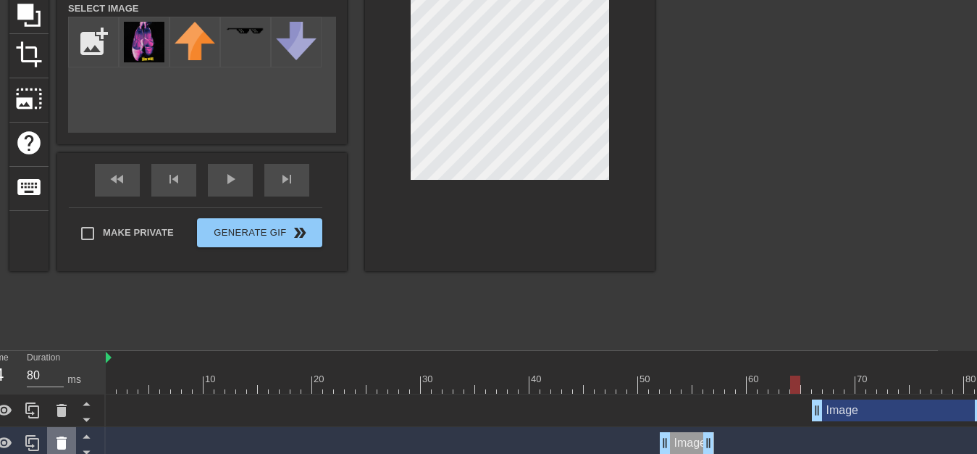
click at [61, 438] on icon at bounding box center [62, 442] width 10 height 13
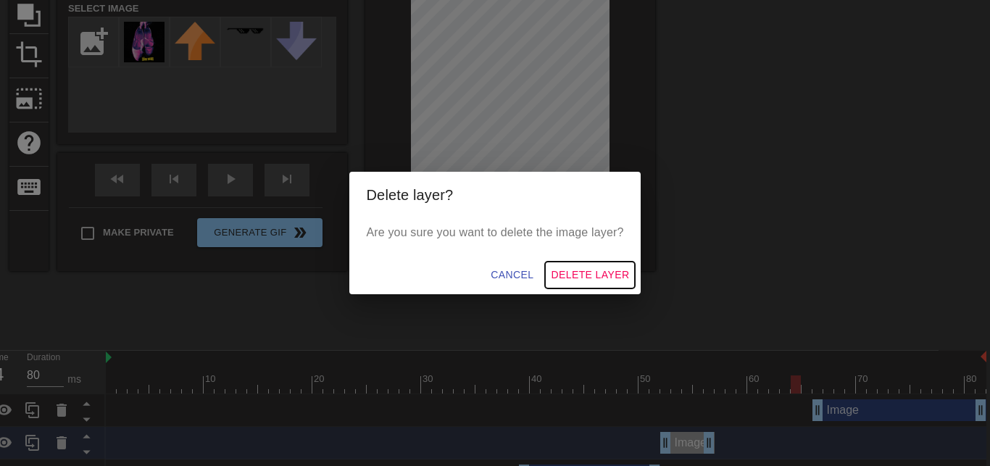
click at [572, 275] on span "Delete Layer" at bounding box center [590, 275] width 78 height 18
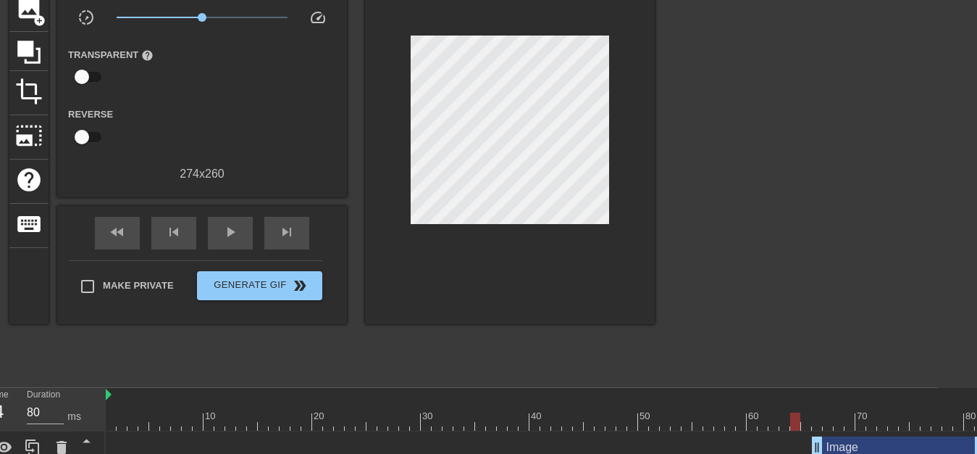
scroll to position [77, 39]
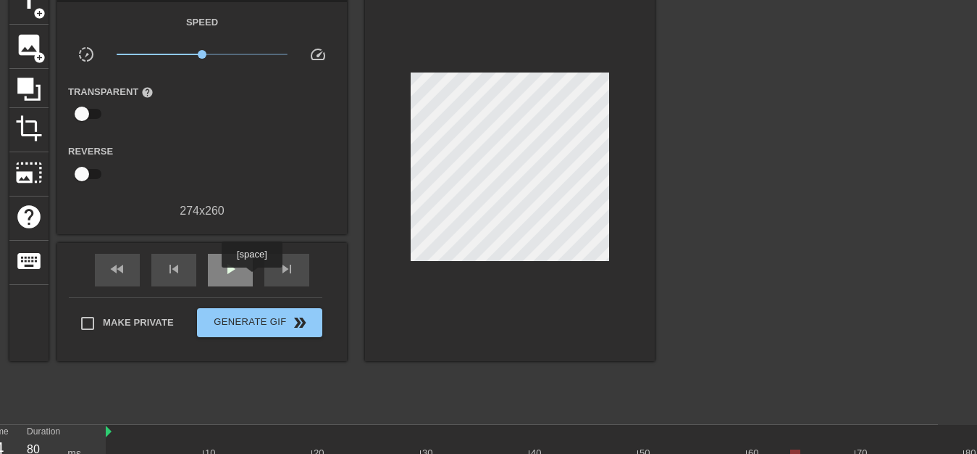
click at [232, 271] on span "play_arrow" at bounding box center [230, 268] width 17 height 17
click at [232, 271] on span "pause" at bounding box center [230, 268] width 17 height 17
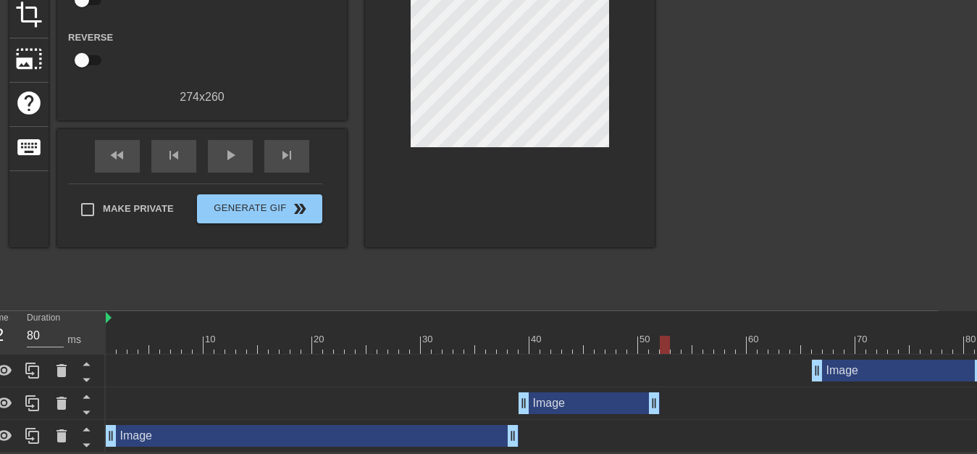
click at [588, 407] on div "Image drag_handle drag_handle" at bounding box center [589, 403] width 141 height 22
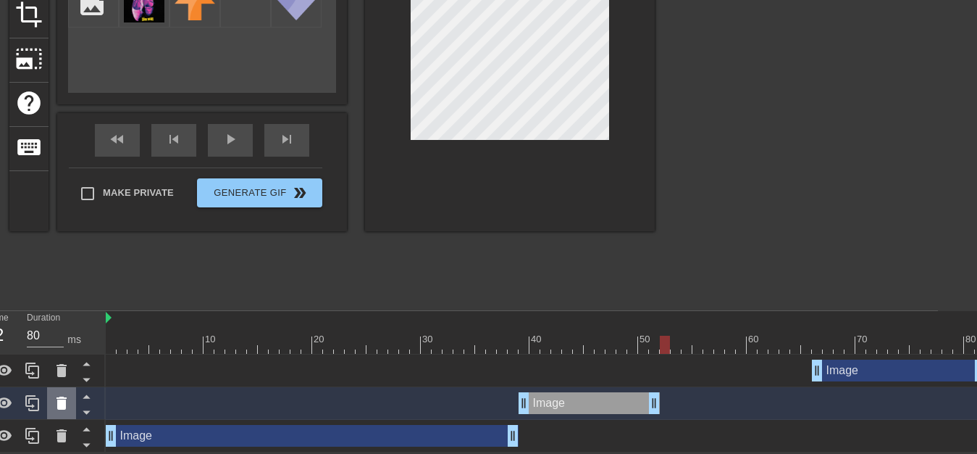
click at [58, 405] on icon at bounding box center [62, 402] width 10 height 13
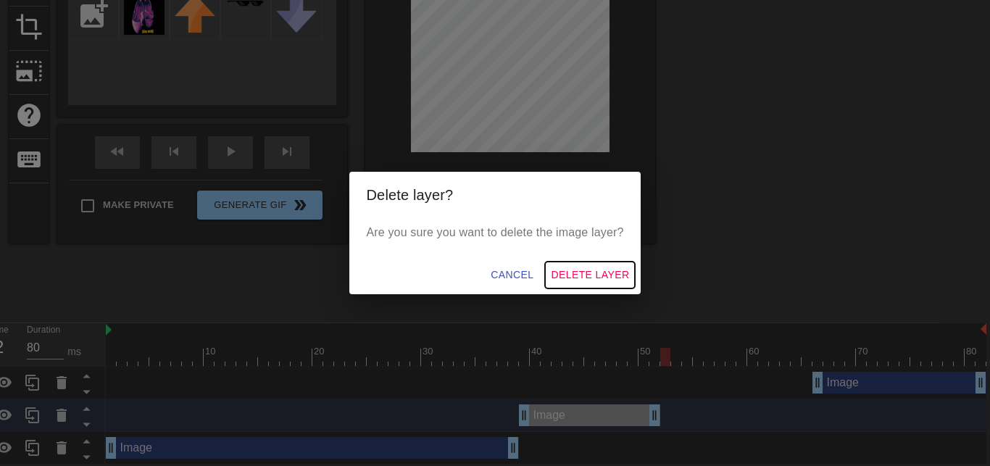
click at [604, 270] on span "Delete Layer" at bounding box center [590, 275] width 78 height 18
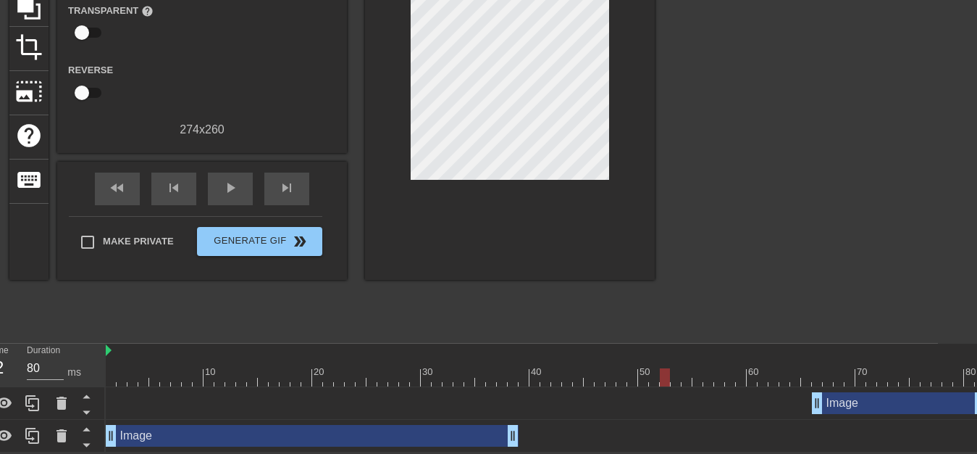
scroll to position [12, 39]
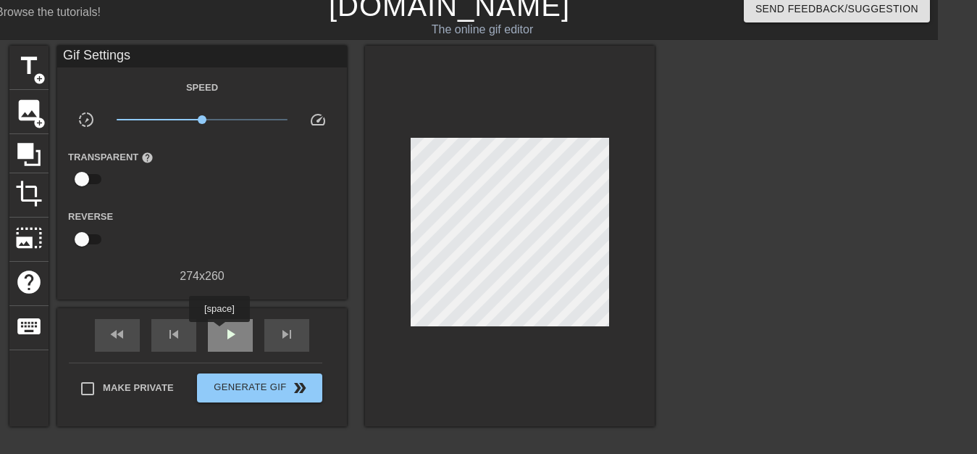
click at [217, 340] on div "play_arrow" at bounding box center [230, 335] width 45 height 33
click at [216, 341] on div "pause" at bounding box center [230, 335] width 45 height 33
click at [30, 70] on span "title" at bounding box center [29, 66] width 28 height 28
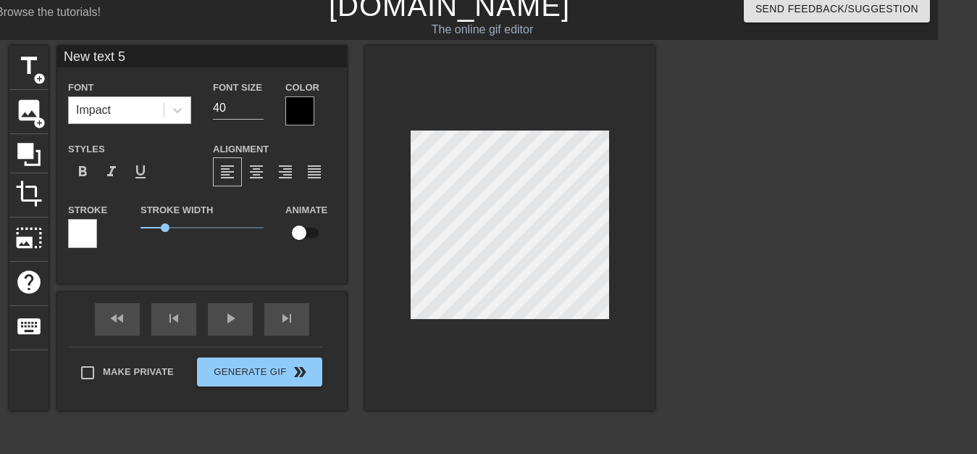
click at [130, 107] on div "Impact" at bounding box center [116, 110] width 95 height 26
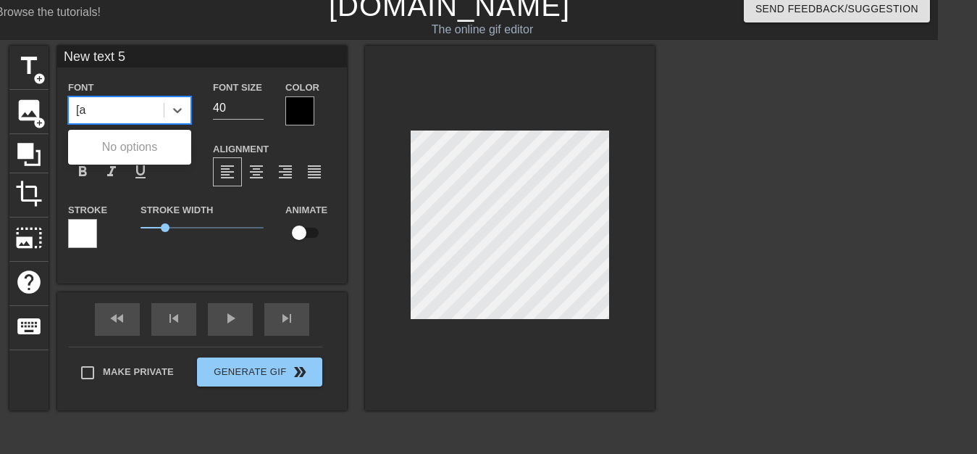
type input "["
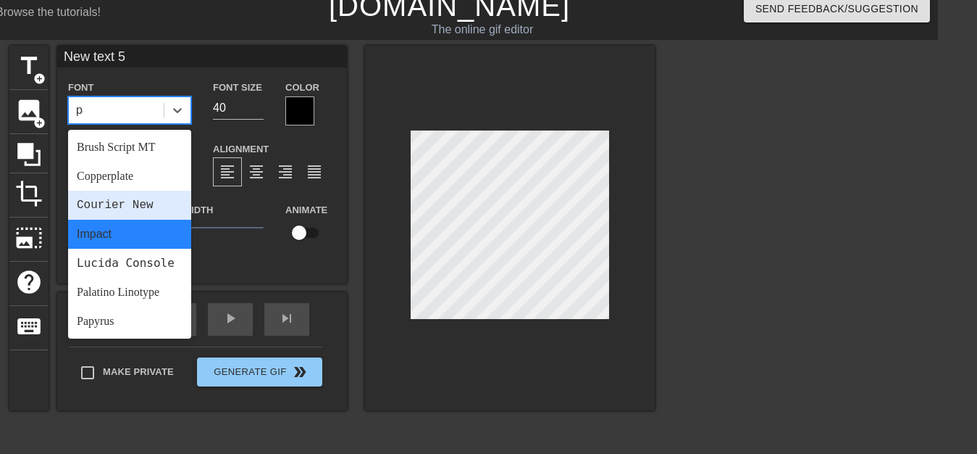
type input "p"
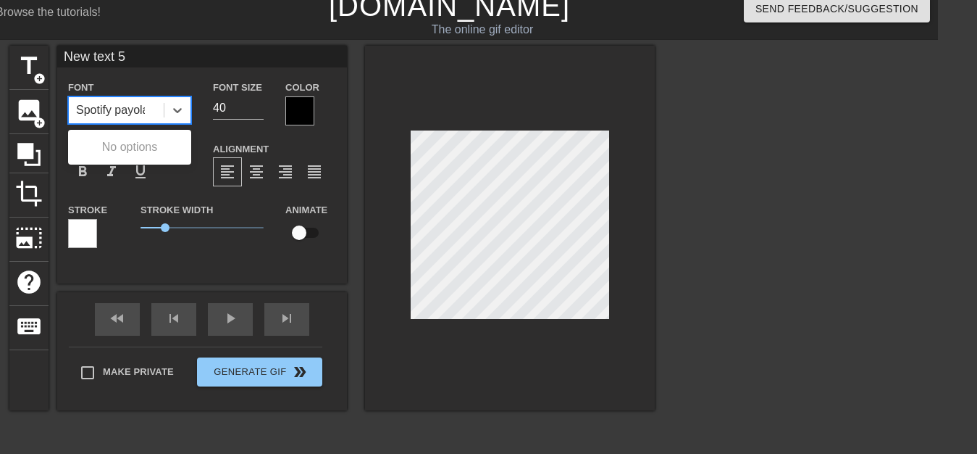
type input "Spotify payola"
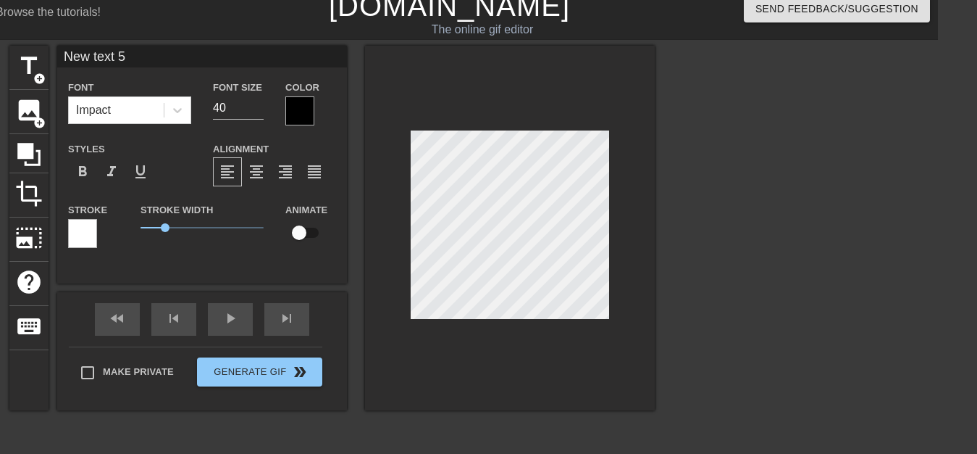
click at [167, 138] on div "Font Impact Font Size 40 Color Styles format_bold format_italic format_underlin…" at bounding box center [202, 169] width 268 height 183
click at [225, 314] on div "fast_rewind skip_previous play_arrow skip_next" at bounding box center [202, 319] width 236 height 54
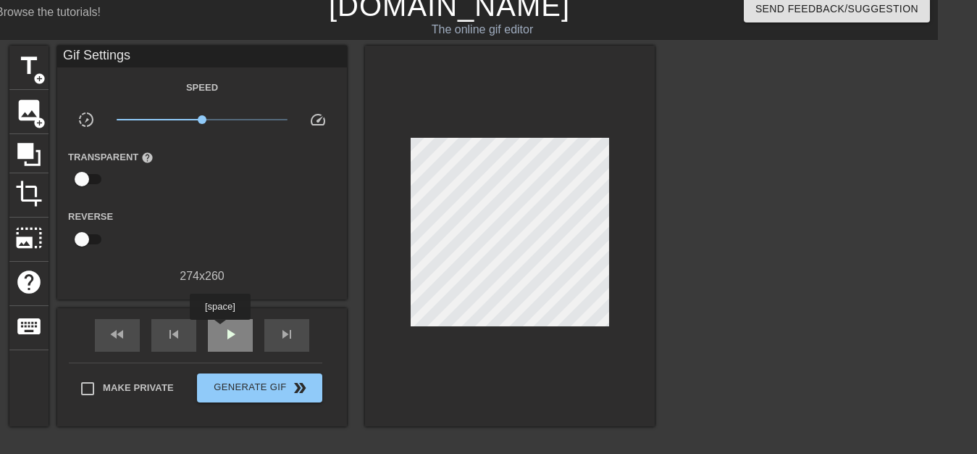
click at [220, 330] on div "play_arrow" at bounding box center [230, 335] width 45 height 33
click at [220, 332] on div "pause" at bounding box center [230, 335] width 45 height 33
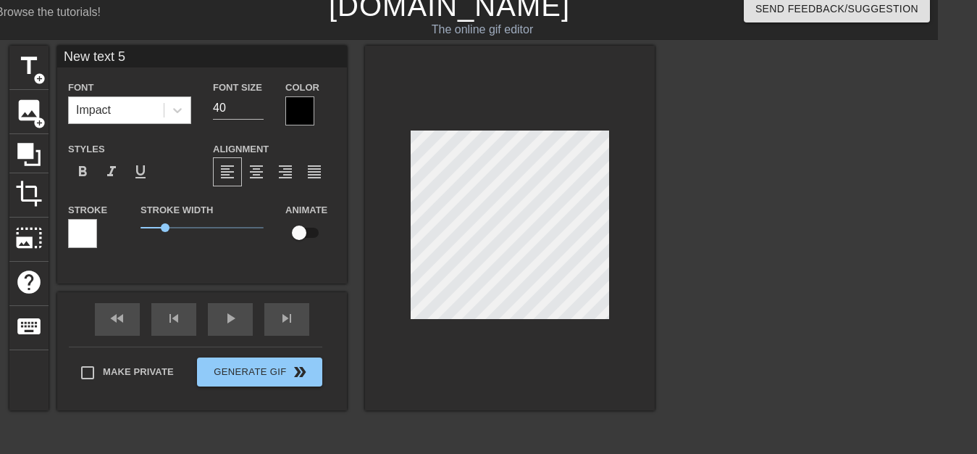
click at [120, 104] on div "Impact" at bounding box center [116, 110] width 95 height 26
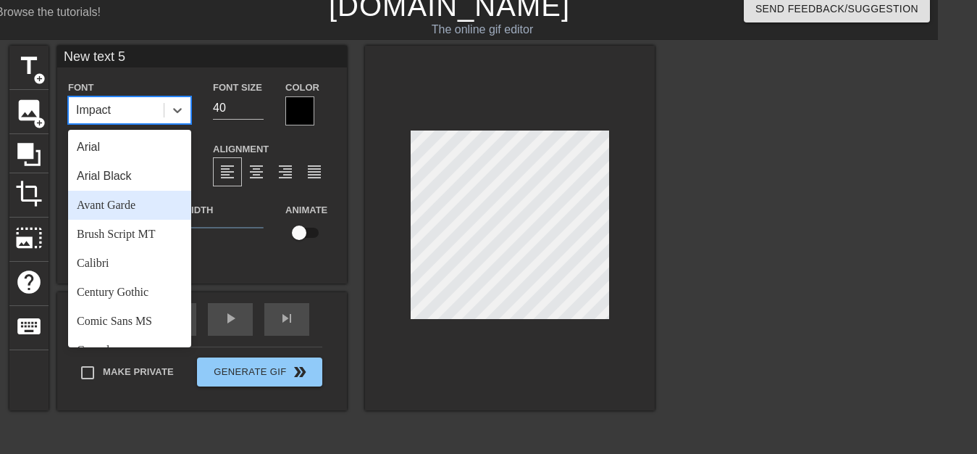
click at [242, 251] on div "Stroke Width 1" at bounding box center [202, 231] width 145 height 60
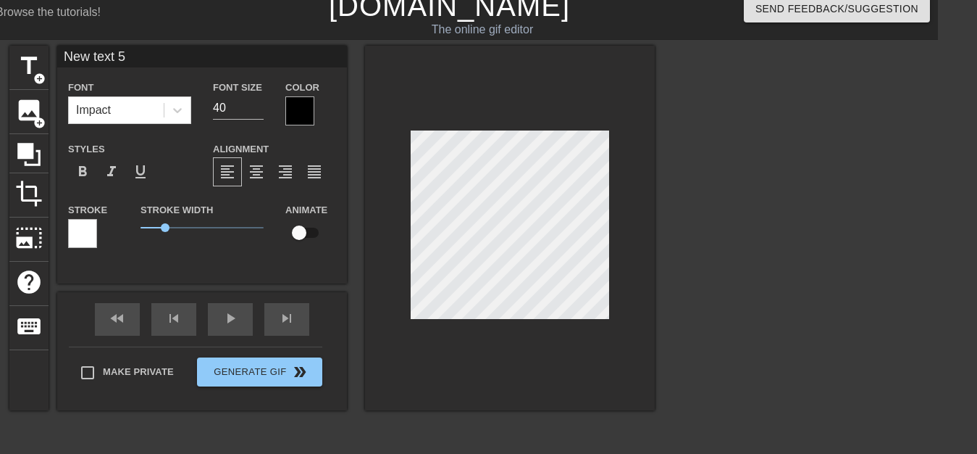
click at [109, 48] on input "New text 5" at bounding box center [202, 57] width 290 height 22
type input "spotify payola"
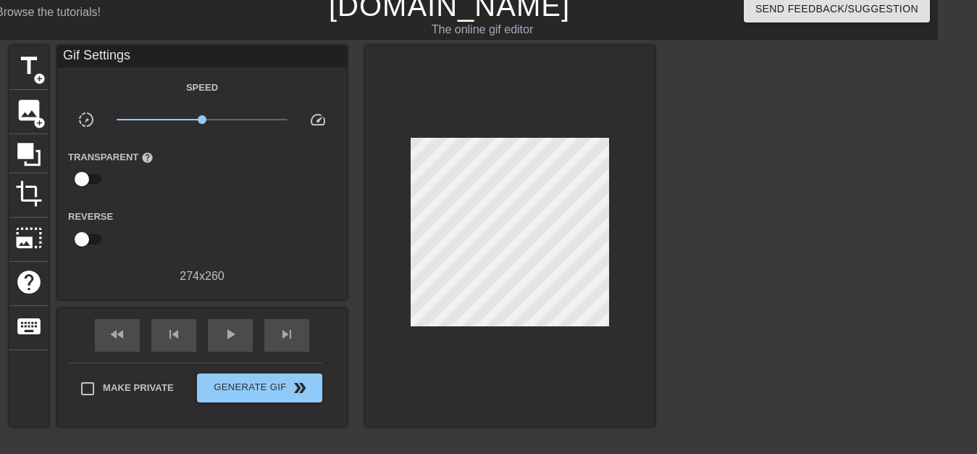
click at [402, 348] on div at bounding box center [510, 236] width 290 height 380
click at [227, 327] on span "play_arrow" at bounding box center [230, 333] width 17 height 17
click at [233, 327] on span "pause" at bounding box center [230, 333] width 17 height 17
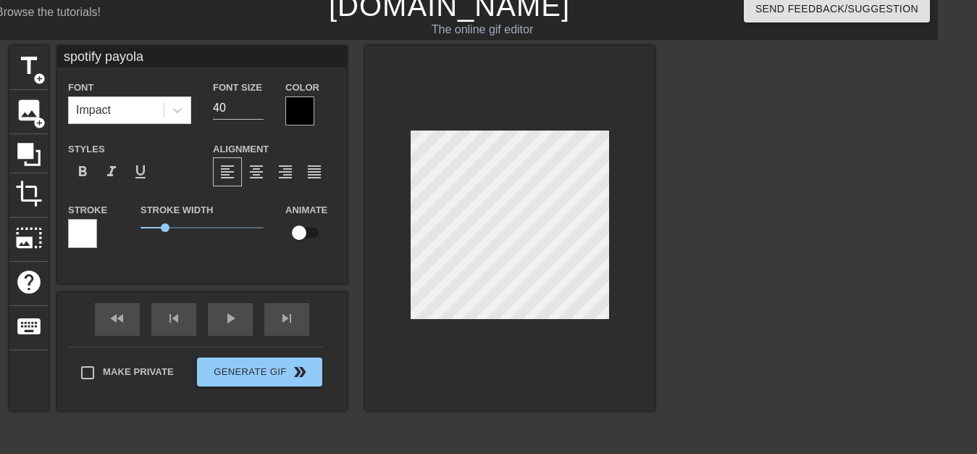
click at [164, 57] on input "spotify payola" at bounding box center [202, 57] width 290 height 22
type input "spotify payola push"
click at [256, 111] on input "39" at bounding box center [238, 107] width 51 height 23
click at [256, 112] on input "38" at bounding box center [238, 107] width 51 height 23
click at [256, 112] on input "37" at bounding box center [238, 107] width 51 height 23
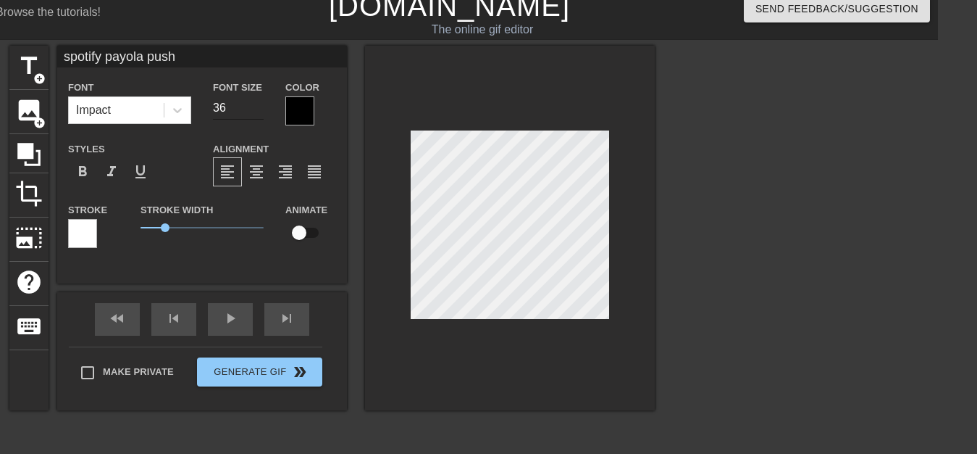
click at [256, 112] on input "36" at bounding box center [238, 107] width 51 height 23
click at [256, 112] on input "35" at bounding box center [238, 107] width 51 height 23
click at [256, 112] on input "34" at bounding box center [238, 107] width 51 height 23
click at [256, 112] on input "33" at bounding box center [238, 107] width 51 height 23
click at [256, 112] on input "32" at bounding box center [238, 107] width 51 height 23
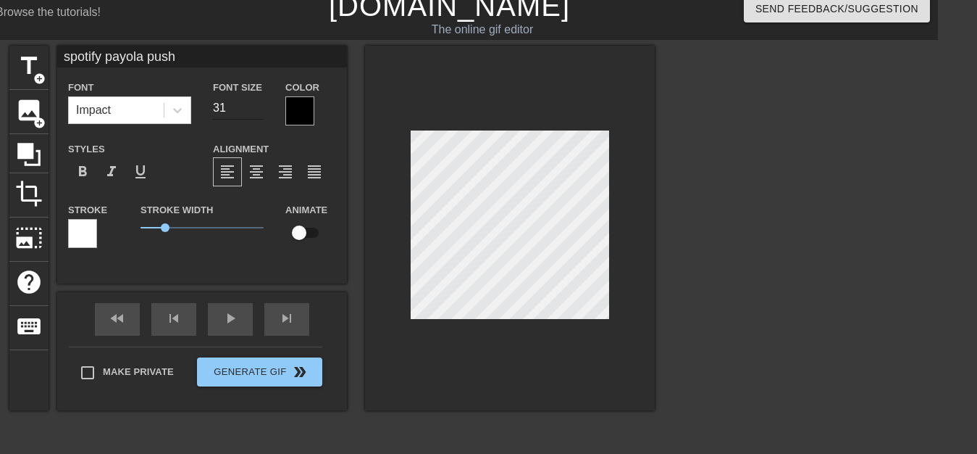
click at [256, 112] on input "31" at bounding box center [238, 107] width 51 height 23
click at [256, 112] on input "30" at bounding box center [238, 107] width 51 height 23
type input "29"
click at [256, 112] on input "29" at bounding box center [238, 107] width 51 height 23
click at [423, 363] on div at bounding box center [510, 228] width 290 height 364
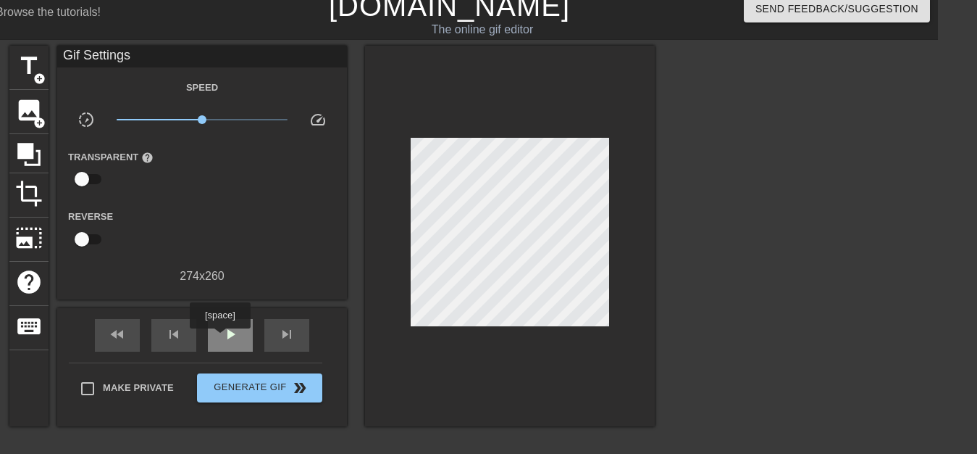
click at [220, 338] on div "play_arrow" at bounding box center [230, 335] width 45 height 33
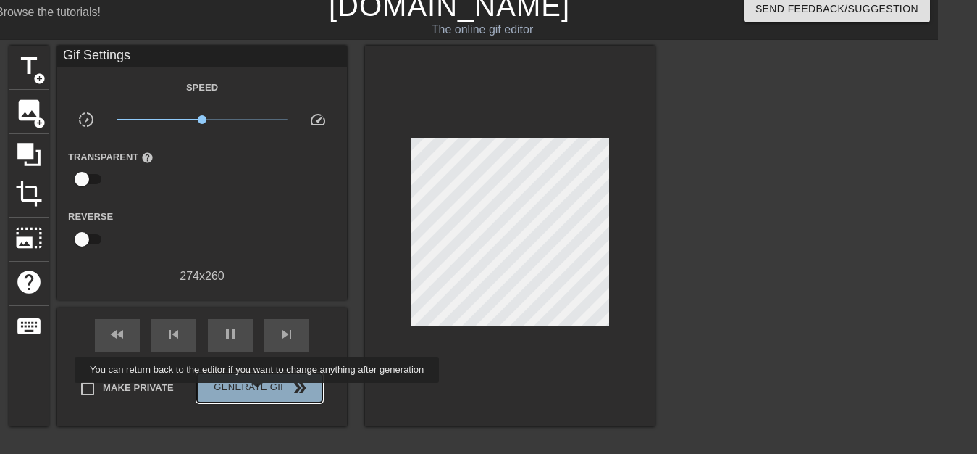
click at [259, 393] on span "Generate Gif double_arrow" at bounding box center [260, 387] width 114 height 17
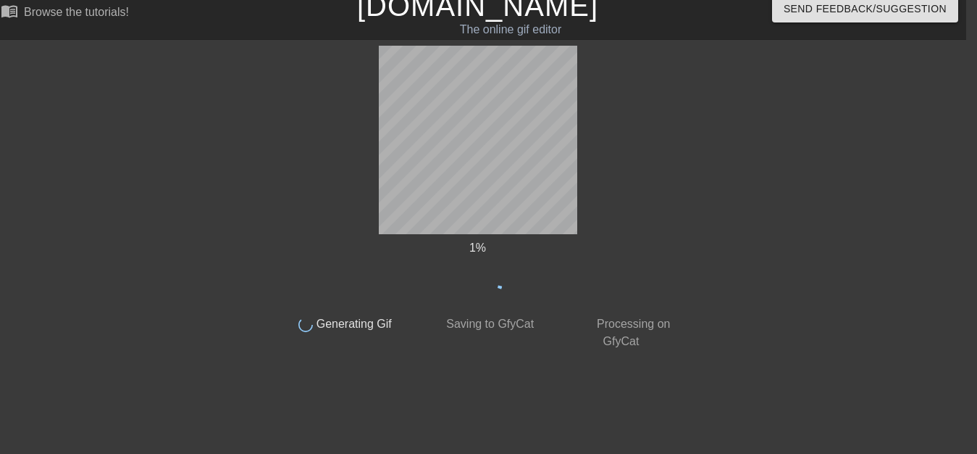
scroll to position [12, 11]
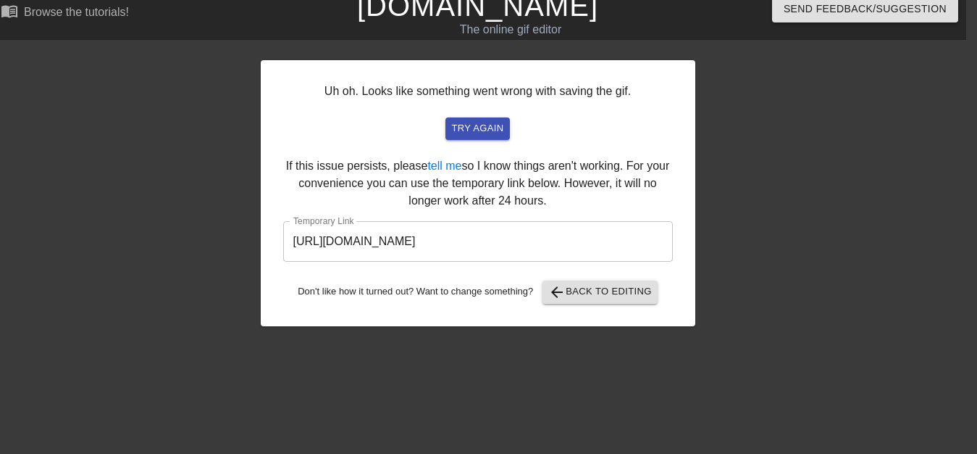
click at [430, 246] on input "[URL][DOMAIN_NAME]" at bounding box center [478, 241] width 390 height 41
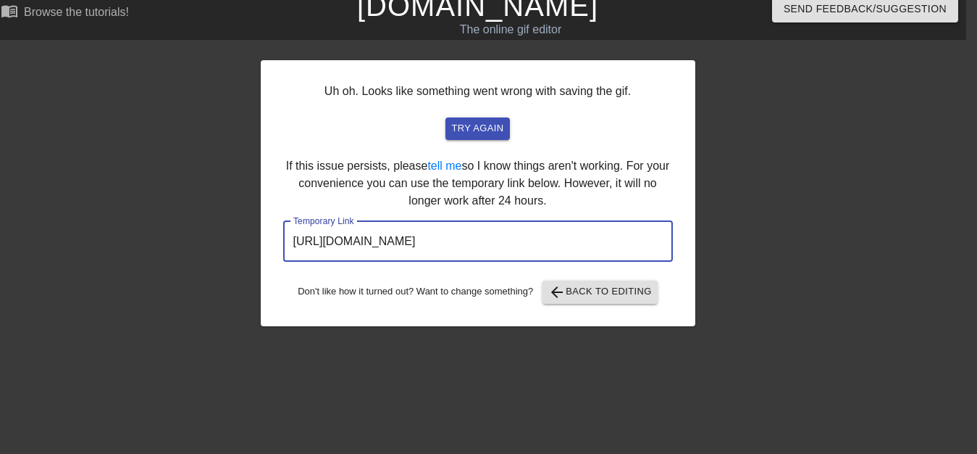
click at [430, 246] on input "[URL][DOMAIN_NAME]" at bounding box center [478, 241] width 390 height 41
